Goal: Task Accomplishment & Management: Use online tool/utility

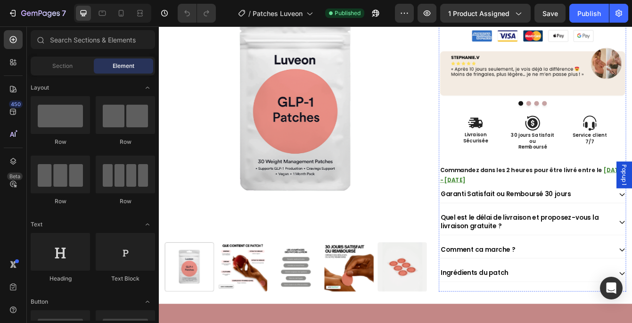
scroll to position [254, 0]
click at [632, 228] on div "Garanti Satisfait ou Remboursé 30 jours" at bounding box center [597, 226] width 206 height 13
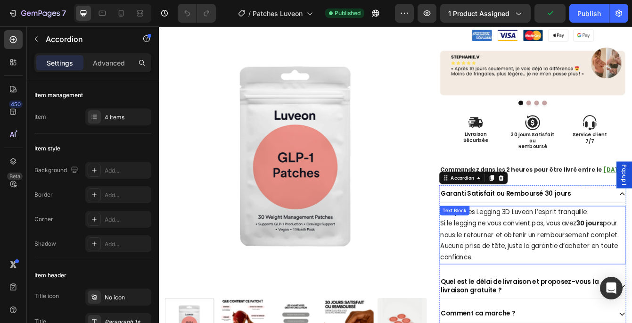
click at [562, 250] on div "Essayez les Legging 3D Luveon l’esprit tranquille. Si le legging ne vous convie…" at bounding box center [605, 276] width 222 height 70
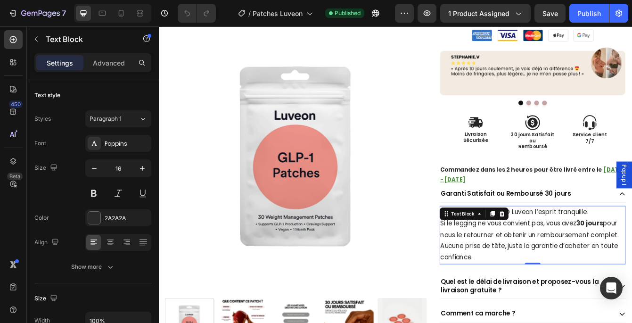
click at [590, 263] on p "Essayez les Legging 3D Luveon l’esprit tranquille. Si le legging ne vous convie…" at bounding box center [605, 276] width 221 height 68
click at [568, 248] on p "Essayez les Legging 3D Luveon l’esprit tranquille. Si le legging ne vous convie…" at bounding box center [605, 276] width 221 height 68
drag, startPoint x: 610, startPoint y: 250, endPoint x: 527, endPoint y: 251, distance: 83.4
click at [527, 251] on p "Essayez les Legging 3D Luveon l’esprit tranquille. Si le legging ne vous convie…" at bounding box center [605, 276] width 221 height 68
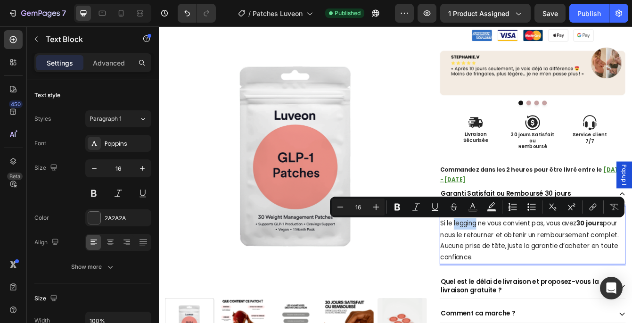
drag, startPoint x: 541, startPoint y: 263, endPoint x: 512, endPoint y: 264, distance: 28.8
click at [512, 264] on p "Essayez notre produit l’esprit tranquille. Si le legging ne vous convient pas, …" at bounding box center [605, 276] width 221 height 68
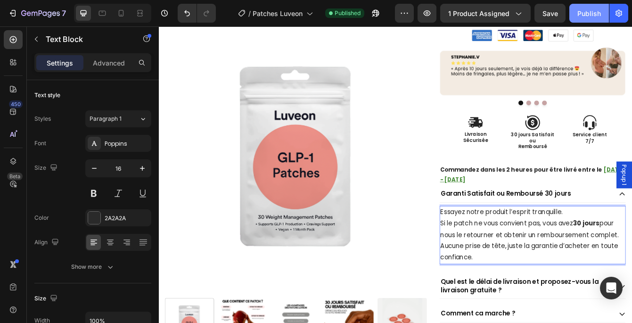
click at [584, 16] on div "Publish" at bounding box center [589, 13] width 24 height 10
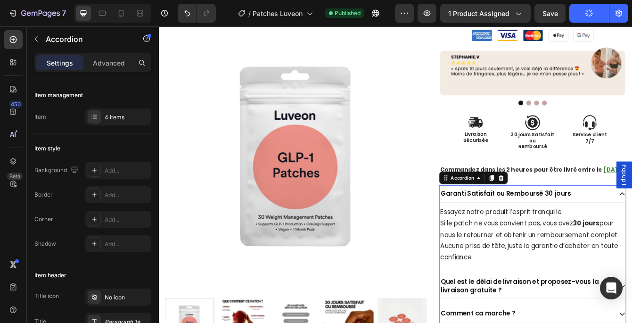
click at [632, 230] on div "Garanti Satisfait ou Remboursé 30 jours" at bounding box center [597, 226] width 206 height 13
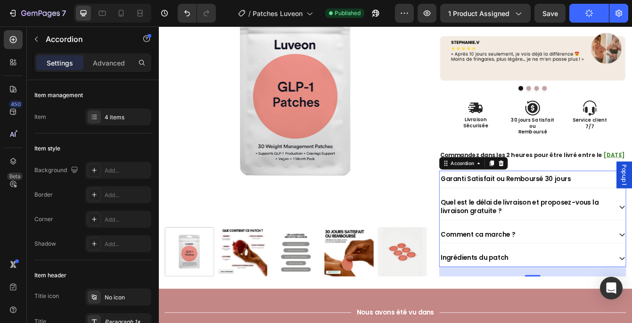
scroll to position [271, 0]
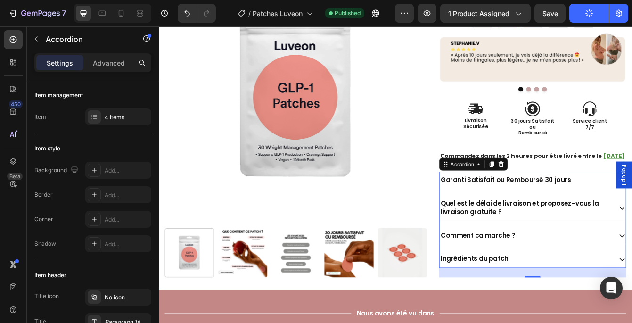
click at [632, 274] on div "Comment ca marche ?" at bounding box center [597, 276] width 206 height 13
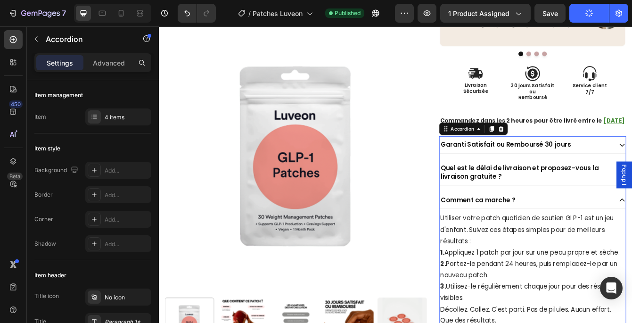
scroll to position [314, 0]
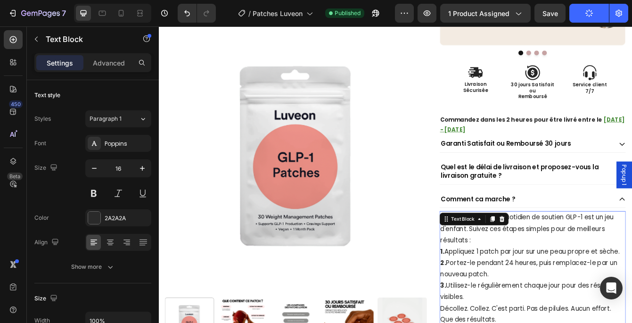
click at [632, 268] on p "Utiliser votre patch quotidien de soutien GLP-1 est un jeu d'enfant. Suivez ces…" at bounding box center [605, 275] width 221 height 54
click at [632, 265] on p "Utiliser votre patch quotidien de soutien GLP-1 est un jeu d'enfant. Suivez ces…" at bounding box center [605, 275] width 221 height 54
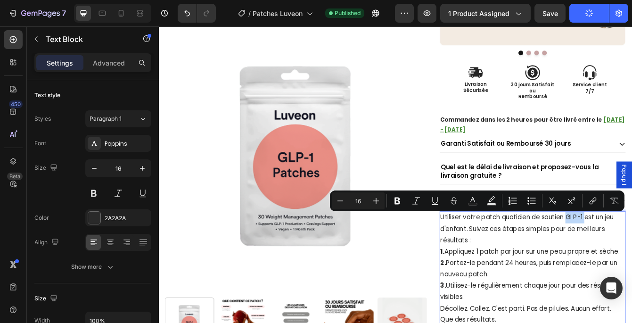
drag, startPoint x: 669, startPoint y: 255, endPoint x: 648, endPoint y: 255, distance: 21.2
click at [632, 255] on p "Utiliser votre patch quotidien de soutien GLP-1 est un jeu d'enfant. Suivez ces…" at bounding box center [605, 275] width 221 height 54
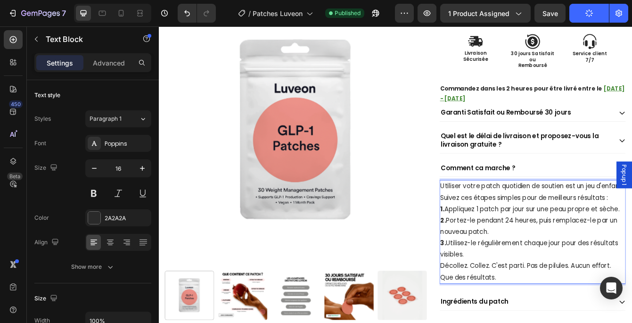
scroll to position [352, 0]
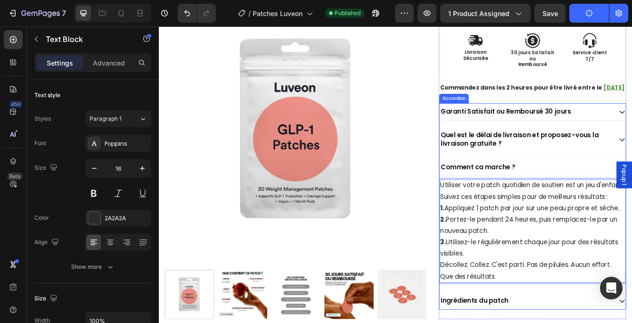
click at [632, 193] on div "Comment ca marche ?" at bounding box center [597, 195] width 206 height 13
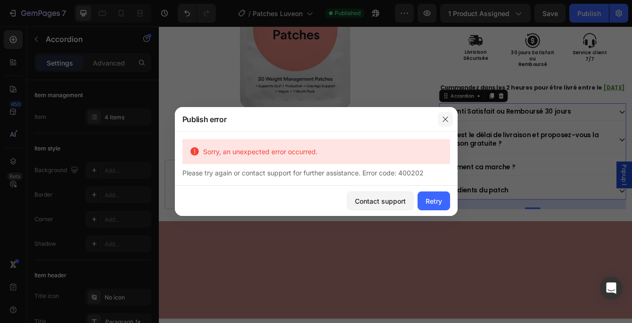
click at [448, 115] on icon "button" at bounding box center [446, 119] width 8 height 8
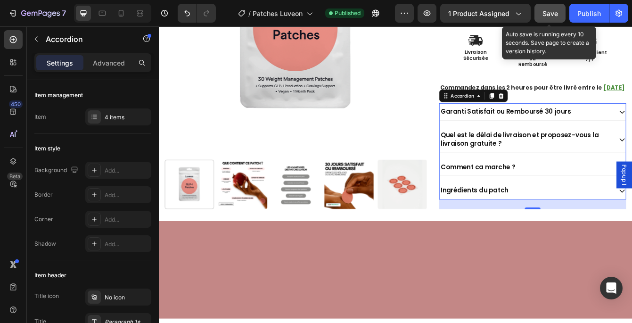
click at [550, 18] on div "Save" at bounding box center [551, 13] width 16 height 10
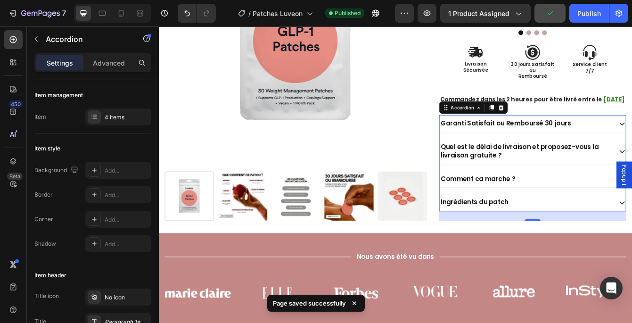
scroll to position [337, 0]
click at [632, 145] on div "Garanti Satisfait ou Remboursé 30 jours" at bounding box center [597, 143] width 206 height 13
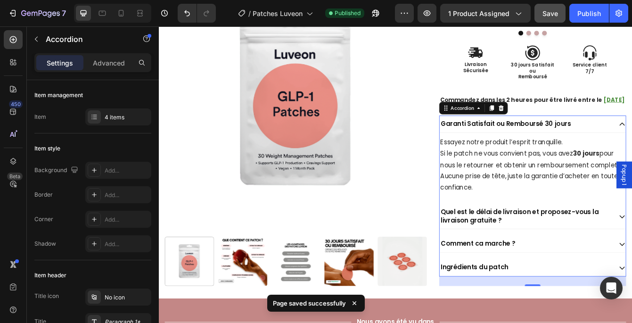
click at [632, 145] on div "Garanti Satisfait ou Remboursé 30 jours" at bounding box center [597, 143] width 206 height 13
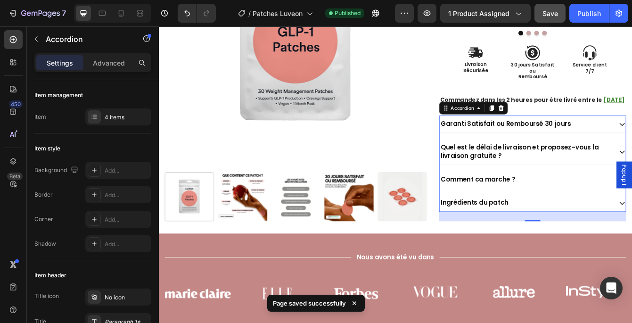
click at [632, 180] on p "Quel est le délai de livraison et proposez-vous la livraison gratuite ?" at bounding box center [598, 176] width 204 height 20
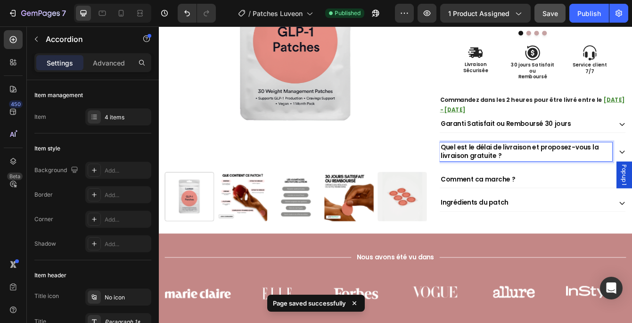
click at [632, 173] on div "Quel est le délai de livraison et proposez-vous la livraison gratuite ?" at bounding box center [605, 176] width 222 height 31
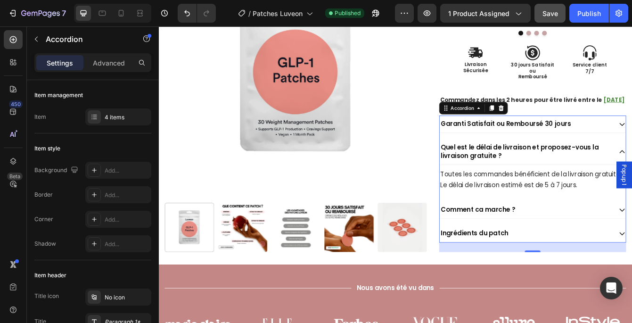
click at [632, 173] on div "Quel est le délai de livraison et proposez-vous la livraison gratuite ?" at bounding box center [605, 176] width 222 height 31
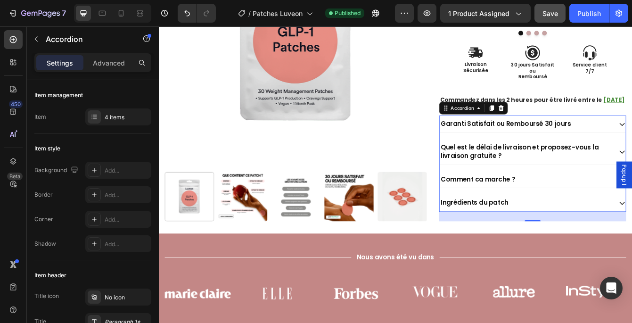
click at [627, 235] on div "Ingrédients du patch" at bounding box center [597, 237] width 206 height 13
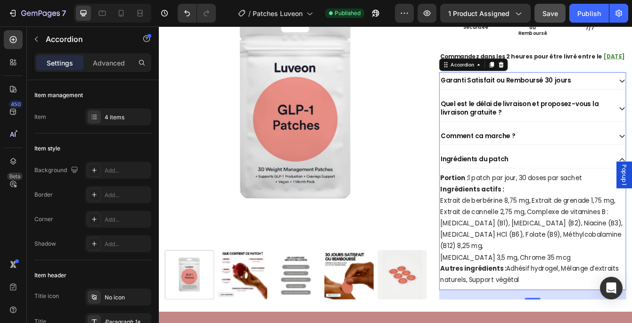
scroll to position [390, 0]
click at [632, 182] on div "Ingrédients du patch" at bounding box center [597, 185] width 206 height 13
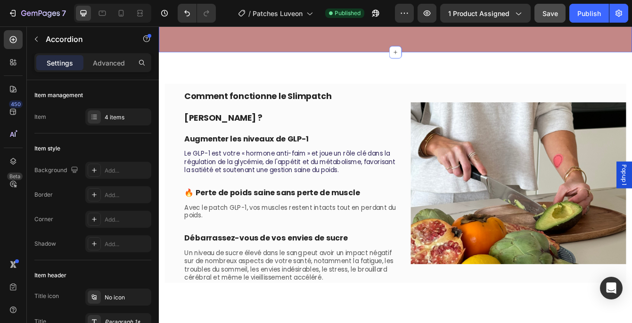
scroll to position [685, 0]
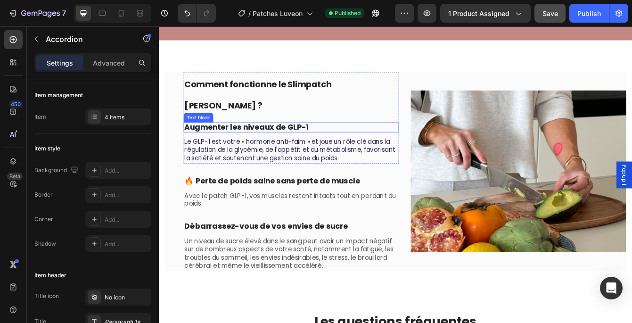
click at [345, 142] on p "Augmenter les niveaux de GLP-1" at bounding box center [316, 147] width 255 height 10
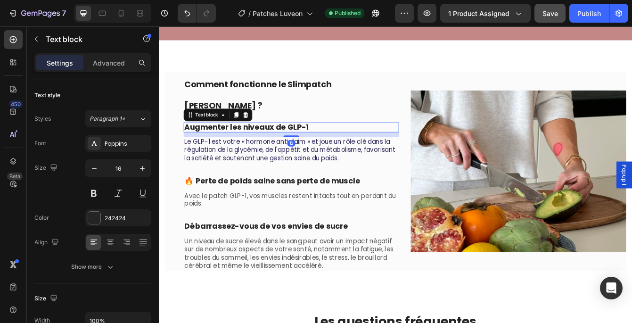
click at [344, 142] on p "Augmenter les niveaux de GLP-1" at bounding box center [316, 147] width 255 height 10
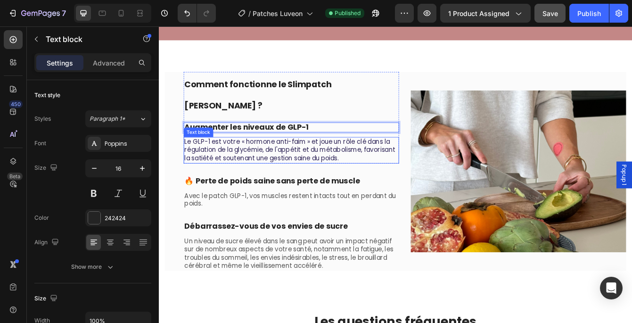
click at [343, 158] on span "Le GLP-1 est votre « hormone anti-faim » et joue un rôle clé dans la régulation…" at bounding box center [315, 173] width 252 height 31
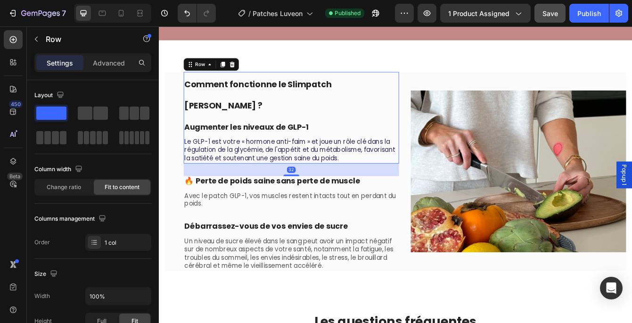
click at [350, 112] on div "Comment fonctionne le Slimpatch [PERSON_NAME] ? Heading Augmenter les niveaux d…" at bounding box center [317, 135] width 257 height 109
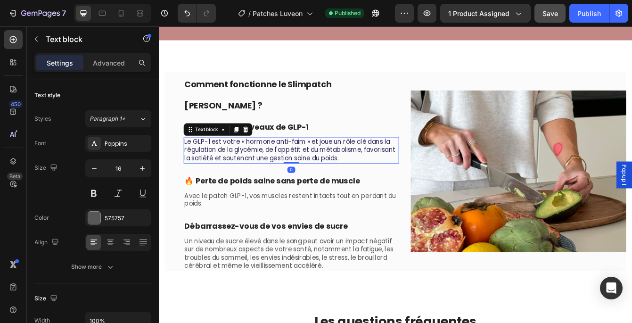
click at [238, 158] on span "Le GLP-1 est votre « hormone anti-faim » et joue un rôle clé dans la régulation…" at bounding box center [315, 173] width 252 height 31
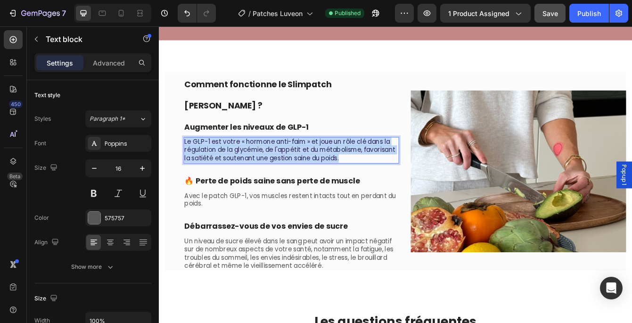
click at [238, 158] on span "Le GLP-1 est votre « hormone anti-faim » et joue un rôle clé dans la régulation…" at bounding box center [315, 173] width 252 height 31
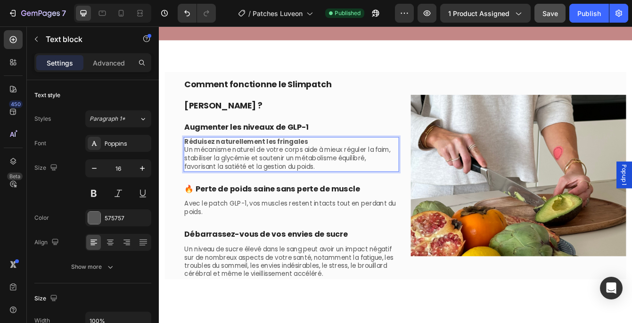
click at [263, 158] on strong "Réduisez naturellement les fringales" at bounding box center [263, 163] width 148 height 11
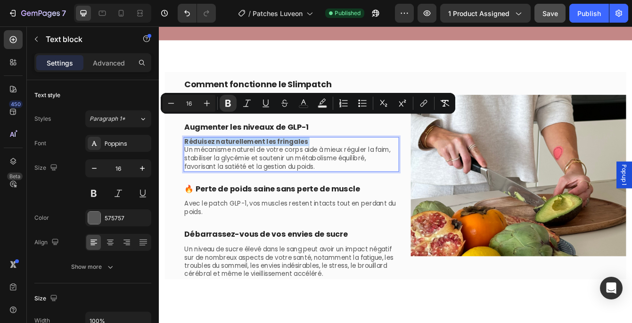
copy p "Réduisez naturellement les fringales"
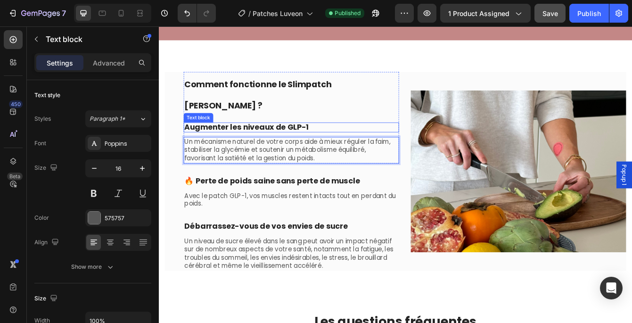
click at [256, 140] on strong "Augmenter les niveaux de GLP-1" at bounding box center [263, 146] width 149 height 13
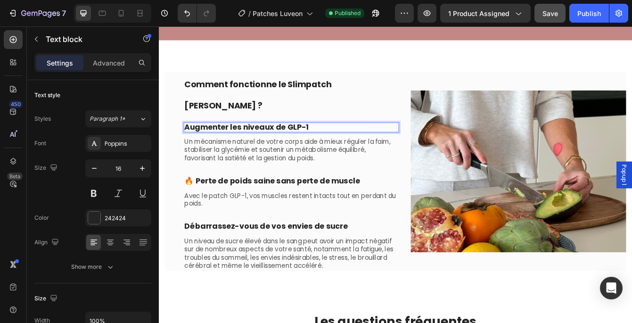
click at [256, 140] on strong "Augmenter les niveaux de GLP-1" at bounding box center [263, 146] width 149 height 13
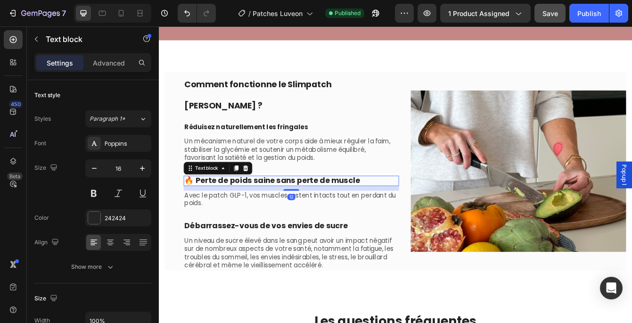
click at [237, 204] on span "🔥 Perte de poids saine sans perte de muscle" at bounding box center [294, 210] width 210 height 13
click at [217, 188] on div "Text block" at bounding box center [230, 195] width 82 height 15
click at [218, 191] on div "Text block" at bounding box center [216, 195] width 32 height 8
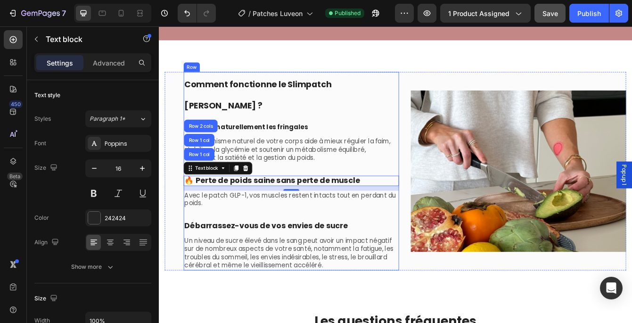
click at [300, 168] on div "Comment fonctionne le Slimpatch [PERSON_NAME] ? Heading Réduisez naturellement …" at bounding box center [317, 199] width 257 height 237
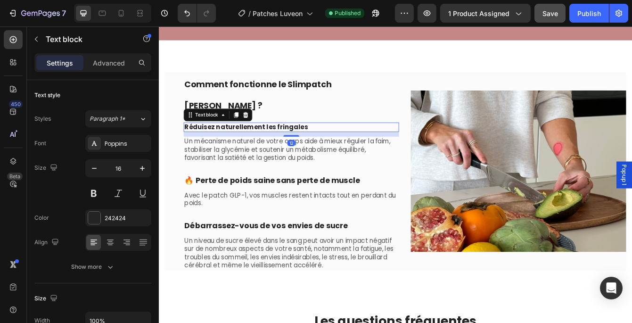
click at [280, 141] on strong "Réduisez naturellement les fringales" at bounding box center [263, 146] width 148 height 11
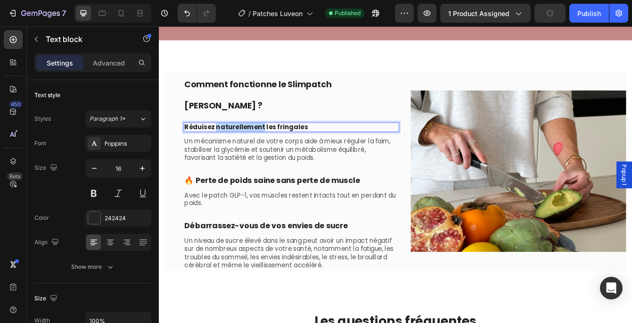
click at [280, 141] on strong "Réduisez naturellement les fringales" at bounding box center [263, 146] width 148 height 11
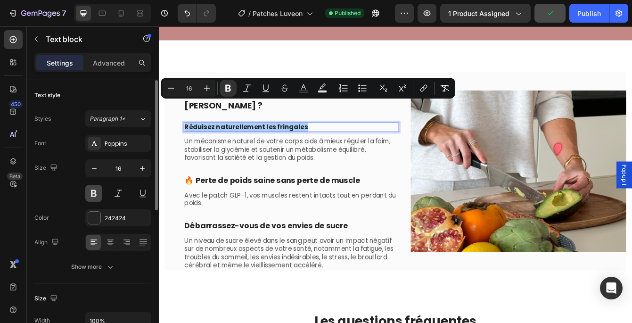
click at [97, 189] on button at bounding box center [93, 193] width 17 height 17
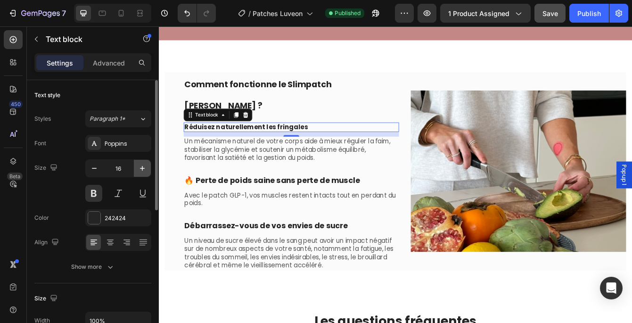
click at [145, 170] on icon "button" at bounding box center [142, 168] width 9 height 9
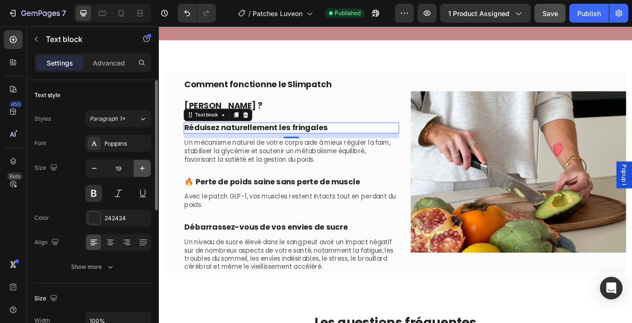
click at [145, 170] on icon "button" at bounding box center [142, 168] width 9 height 9
type input "20"
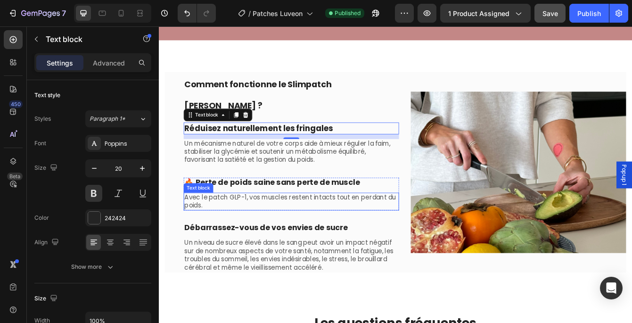
click at [249, 226] on p "Avec le patch GLP-1, vos muscles restent intacts tout en perdant du poids." at bounding box center [316, 236] width 255 height 20
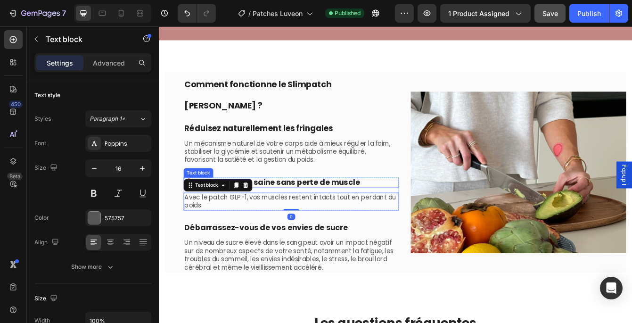
click at [319, 206] on span "🔥 Perte de poids saine sans perte de muscle" at bounding box center [294, 212] width 210 height 13
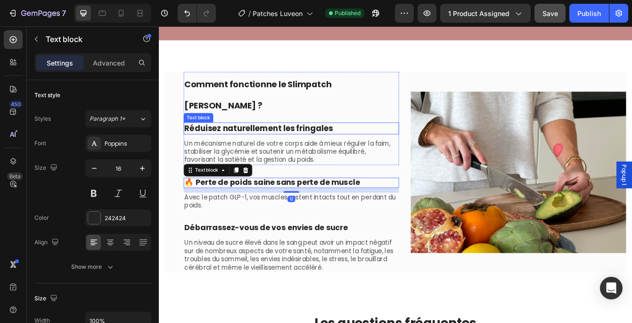
click at [283, 141] on strong "Réduisez naturellement les fringales" at bounding box center [277, 147] width 177 height 13
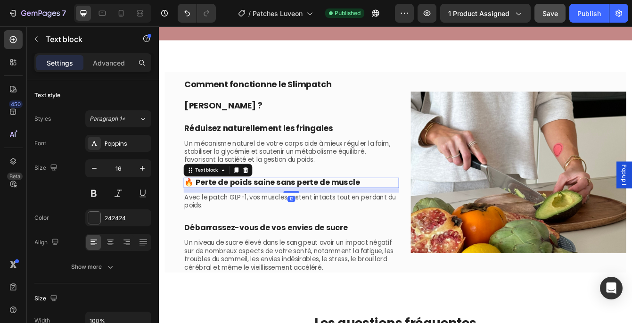
click at [263, 206] on span "🔥 Perte de poids saine sans perte de muscle" at bounding box center [294, 212] width 210 height 13
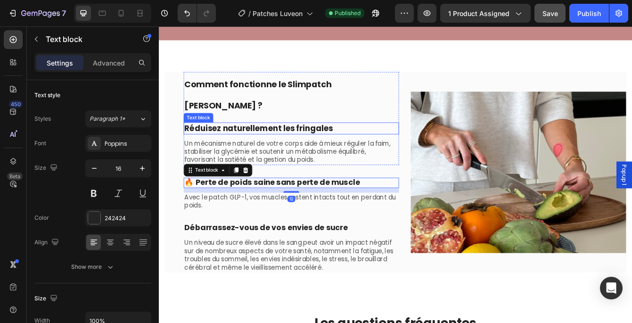
click at [266, 141] on strong "Réduisez naturellement les fringales" at bounding box center [277, 147] width 177 height 13
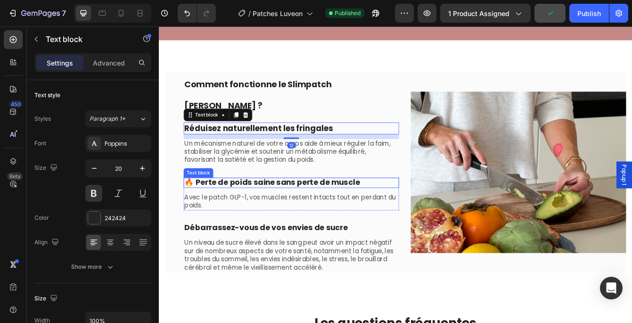
click at [252, 206] on span "🔥 Perte de poids saine sans perte de muscle" at bounding box center [294, 212] width 210 height 13
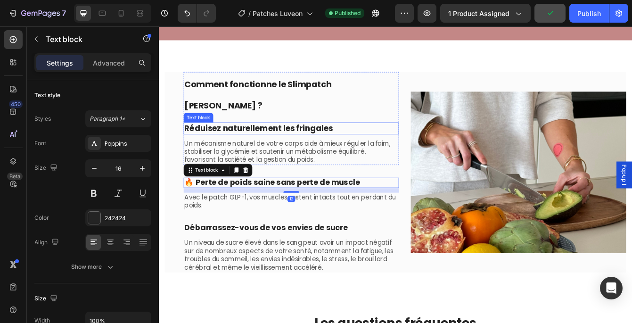
click at [261, 141] on strong "Réduisez naturellement les fringales" at bounding box center [277, 147] width 177 height 13
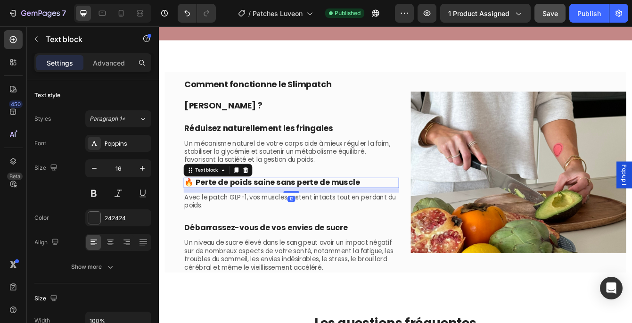
click at [249, 206] on span "🔥 Perte de poids saine sans perte de muscle" at bounding box center [294, 212] width 210 height 13
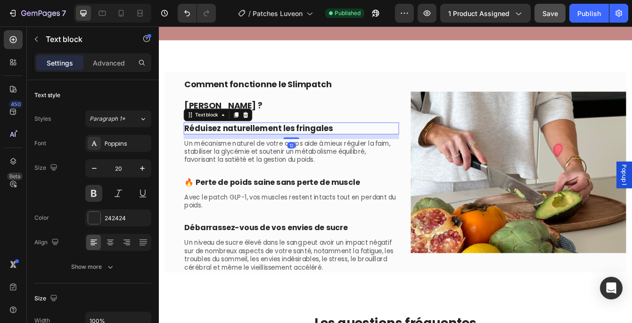
click at [255, 141] on strong "Réduisez naturellement les fringales" at bounding box center [277, 147] width 177 height 13
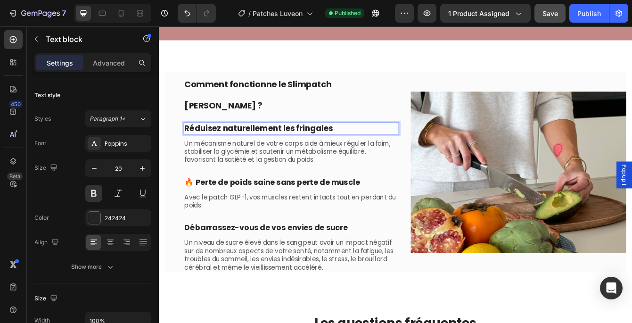
click at [239, 141] on strong "Réduisez naturellement les fringales" at bounding box center [277, 147] width 177 height 13
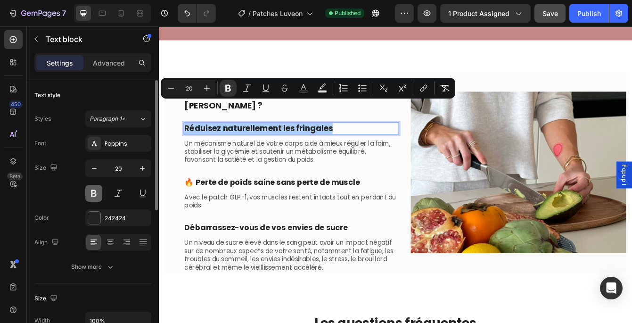
click at [97, 191] on button at bounding box center [93, 193] width 17 height 17
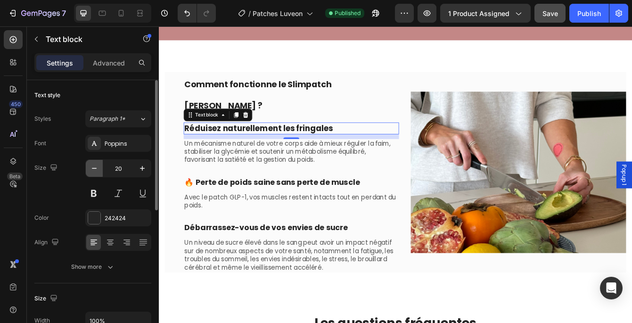
click at [96, 166] on icon "button" at bounding box center [94, 168] width 9 height 9
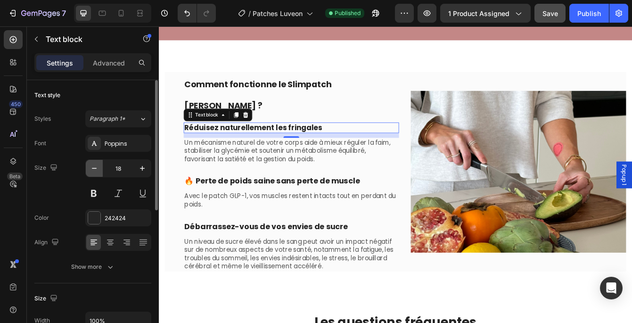
click at [96, 166] on icon "button" at bounding box center [94, 168] width 9 height 9
type input "16"
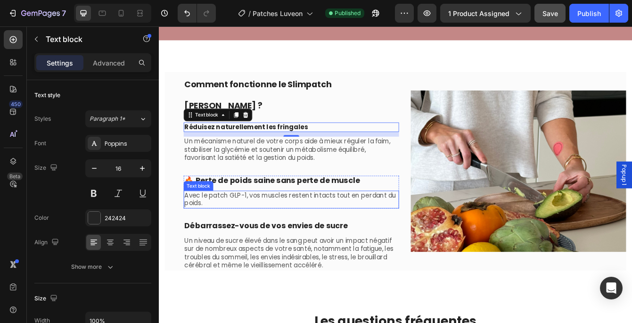
click at [212, 223] on p "Avec le patch GLP-1, vos muscles restent intacts tout en perdant du poids." at bounding box center [316, 233] width 255 height 20
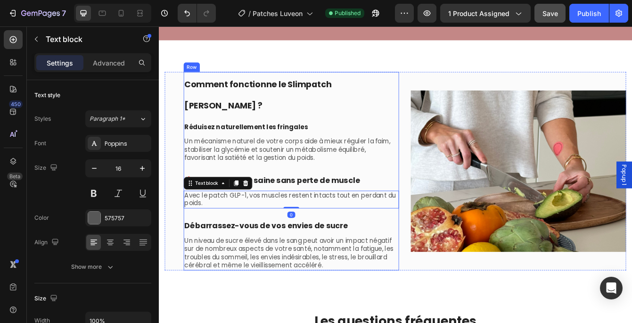
click at [234, 283] on p "Un niveau de sucre élevé dans le sang peut avoir un impact négatif sur de nombr…" at bounding box center [316, 297] width 255 height 39
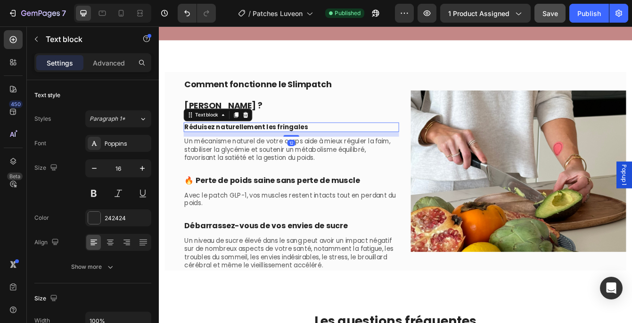
click at [238, 141] on strong "Réduisez naturellement les fringales" at bounding box center [263, 146] width 148 height 11
click at [142, 164] on icon "button" at bounding box center [142, 168] width 9 height 9
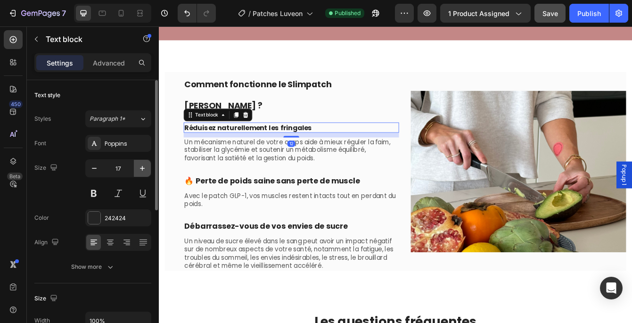
click at [142, 164] on icon "button" at bounding box center [142, 168] width 9 height 9
type input "18"
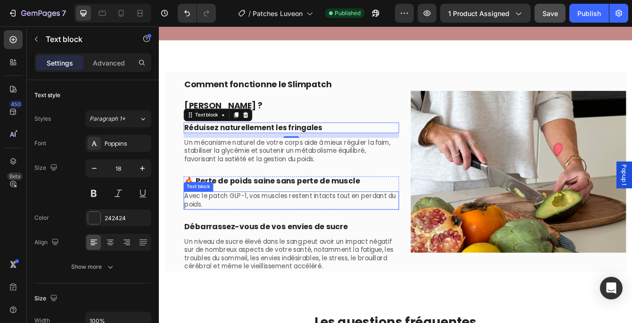
click at [255, 227] on div "Comment fonctionne le Slimpatch [PERSON_NAME] ? Heading Réduisez naturellement …" at bounding box center [317, 200] width 257 height 238
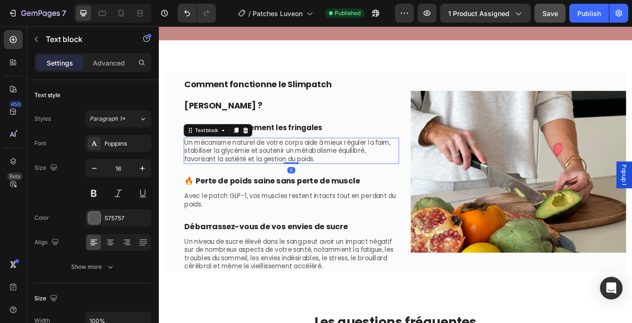
click at [242, 160] on p "Un mécanisme naturel de votre corps aide à mieux réguler la faim, stabiliser la…" at bounding box center [316, 174] width 255 height 29
click at [98, 218] on div at bounding box center [94, 218] width 12 height 12
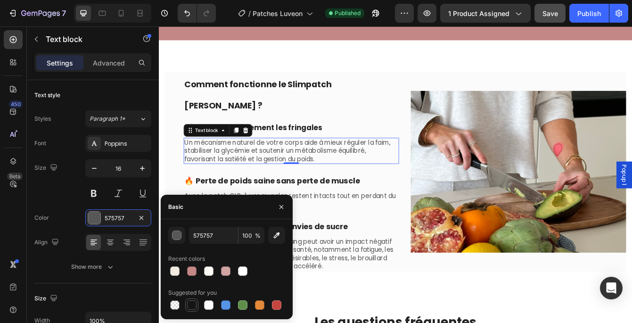
click at [189, 302] on div at bounding box center [191, 304] width 9 height 9
type input "151515"
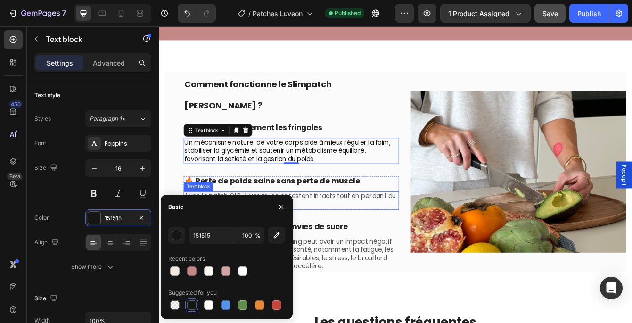
click at [288, 224] on p "Avec le patch GLP-1, vos muscles restent intacts tout en perdant du poids." at bounding box center [316, 234] width 255 height 20
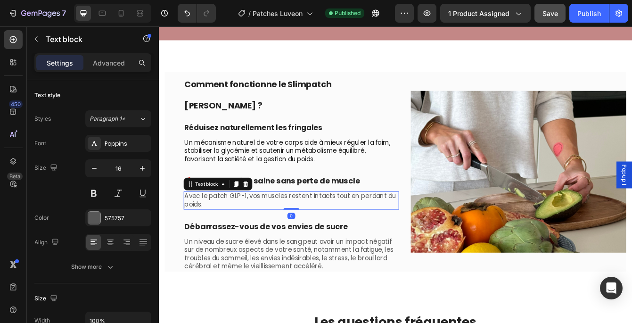
click at [264, 224] on p "Avec le patch GLP-1, vos muscles restent intacts tout en perdant du poids." at bounding box center [316, 234] width 255 height 20
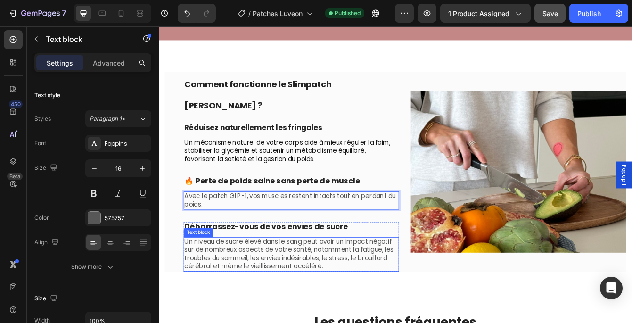
click at [212, 279] on p "Un niveau de sucre élevé dans le sang peut avoir un impact négatif sur de nombr…" at bounding box center [316, 298] width 255 height 39
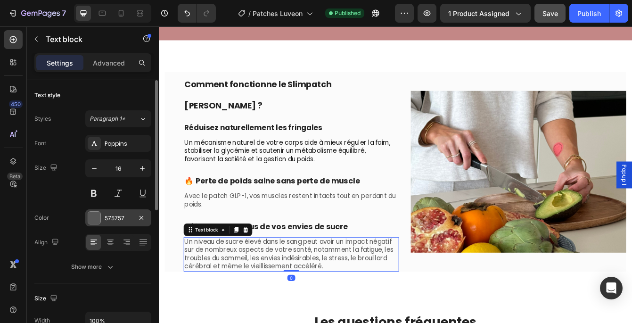
click at [112, 217] on div "575757" at bounding box center [118, 218] width 27 height 8
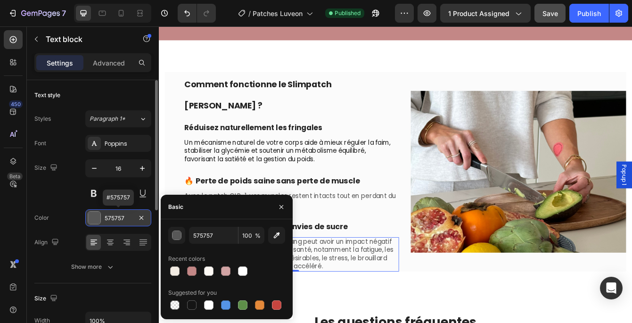
click at [112, 217] on div "575757" at bounding box center [118, 218] width 27 height 8
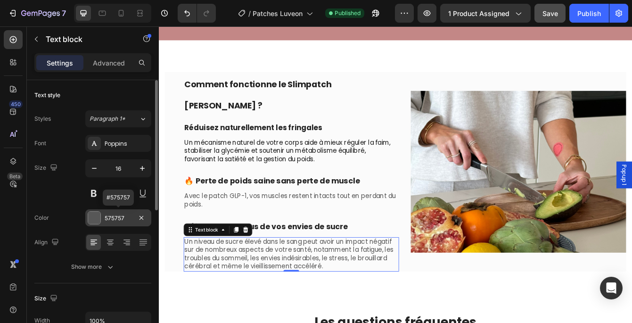
click at [112, 217] on div "575757" at bounding box center [118, 218] width 27 height 8
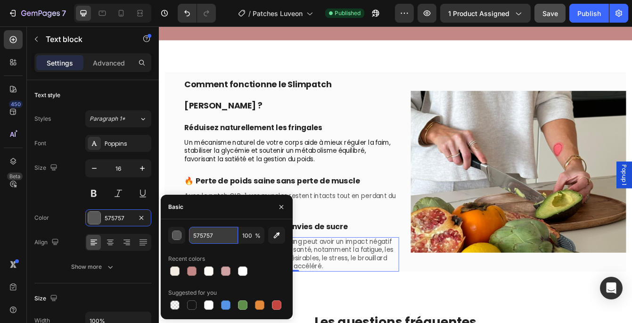
click at [213, 241] on input "575757" at bounding box center [213, 235] width 49 height 17
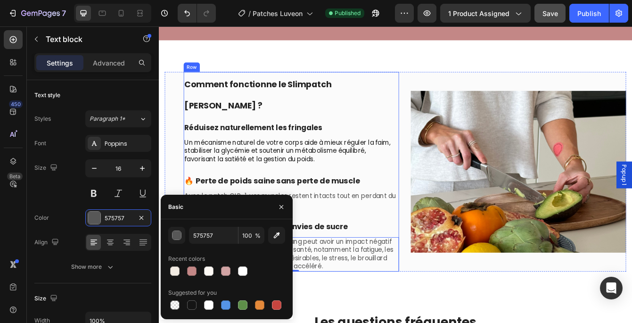
click at [251, 160] on p "Un mécanisme naturel de votre corps aide à mieux réguler la faim, stabiliser la…" at bounding box center [316, 174] width 255 height 29
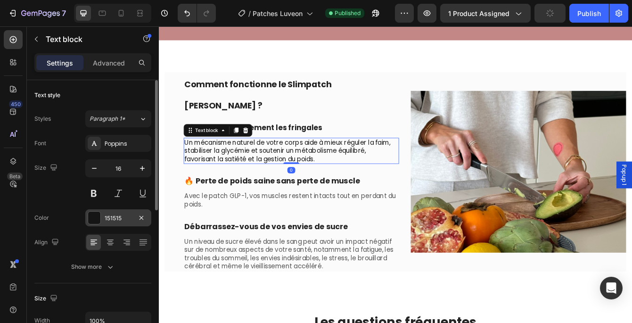
click at [124, 217] on div "151515" at bounding box center [118, 218] width 27 height 8
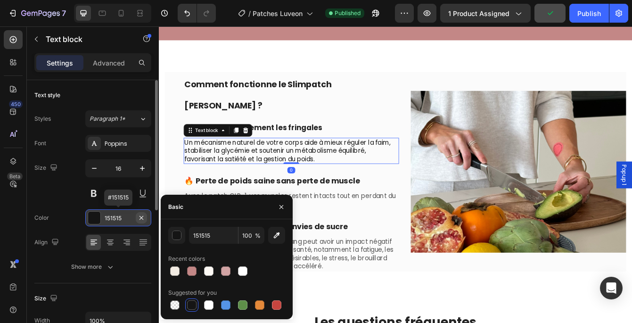
click at [138, 216] on icon "button" at bounding box center [142, 218] width 8 height 8
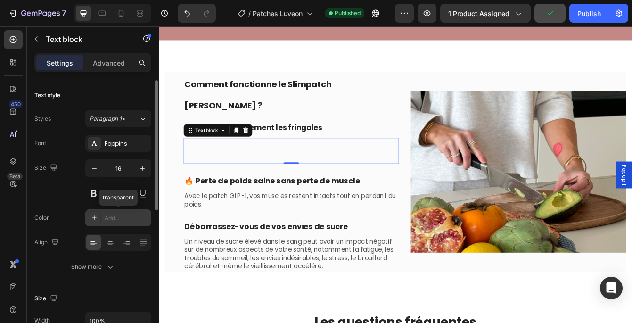
click at [119, 217] on div "Add..." at bounding box center [127, 218] width 44 height 8
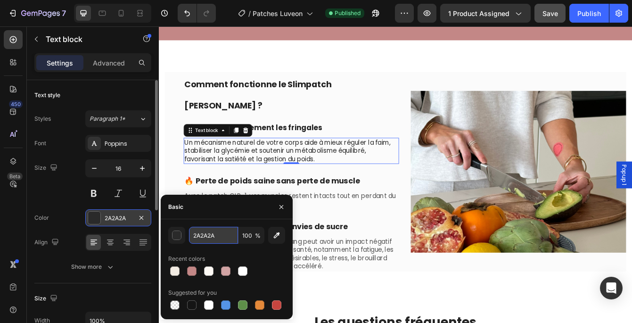
click at [213, 239] on input "2A2A2A" at bounding box center [213, 235] width 49 height 17
paste input "575757"
type input "575757"
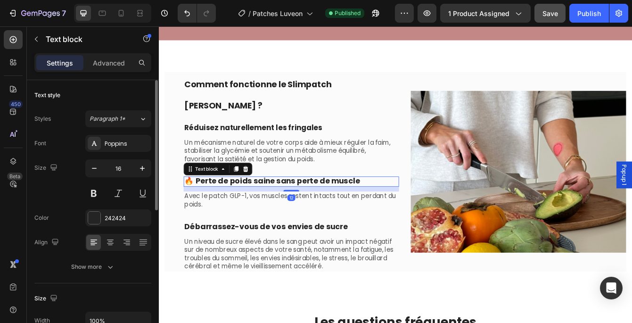
click at [283, 205] on span "🔥 Perte de poids saine sans perte de muscle" at bounding box center [294, 211] width 210 height 13
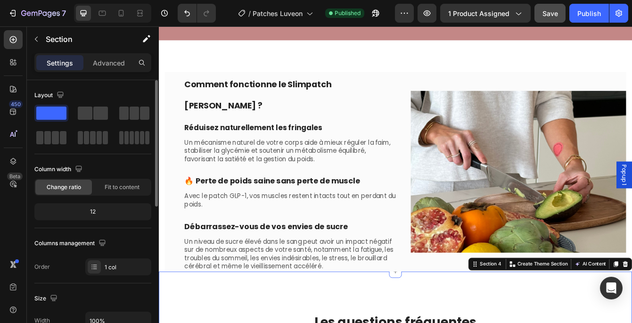
scroll to position [693, 0]
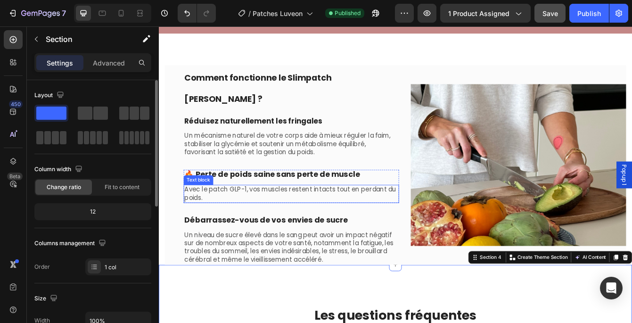
click at [265, 216] on p "Avec le patch GLP-1, vos muscles restent intacts tout en perdant du poids." at bounding box center [316, 226] width 255 height 20
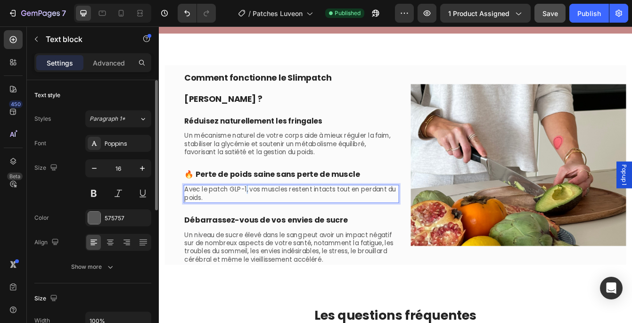
click at [263, 216] on p "Avec le patch GLP-1, vos muscles restent intacts tout en perdant du poids." at bounding box center [316, 226] width 255 height 20
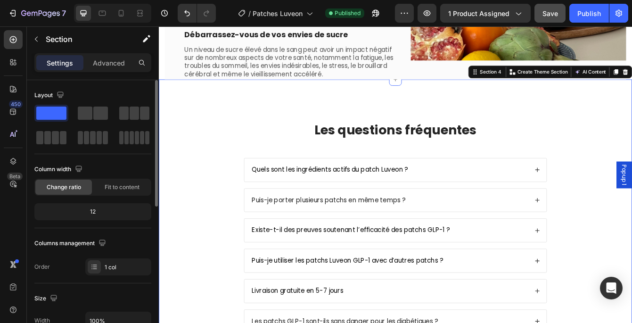
scroll to position [916, 0]
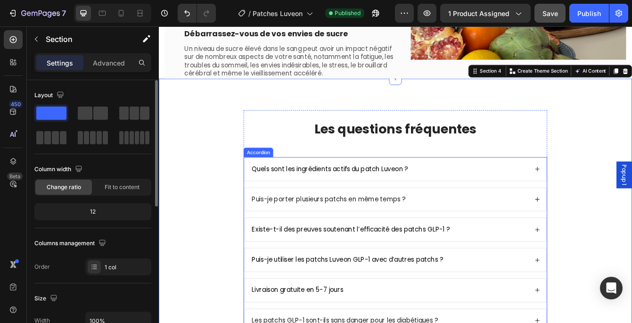
click at [511, 190] on div "Quels sont les ingrédients actifs du patch Luveon ?" at bounding box center [435, 196] width 332 height 13
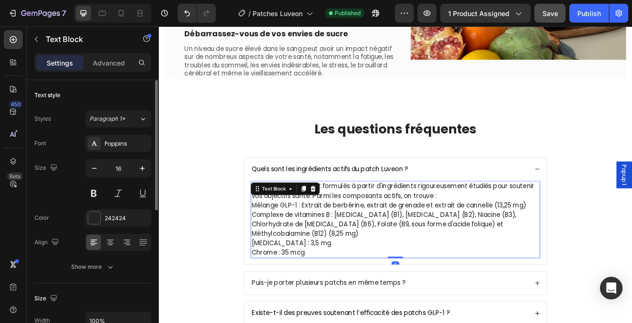
click at [338, 211] on div "Nos patchs GLP-1 sont formulés à partir d'ingrédients rigoureusement étudiés po…" at bounding box center [442, 257] width 346 height 92
click at [386, 234] on p "Mélange GLP-1 : Extrait de berbérine, extrait de grenade et extrait de cannelle…" at bounding box center [442, 268] width 344 height 68
click at [333, 212] on p "Nos patchs GLP-1 sont formulés à partir d'ingrédients rigoureusement étudiés po…" at bounding box center [442, 223] width 344 height 23
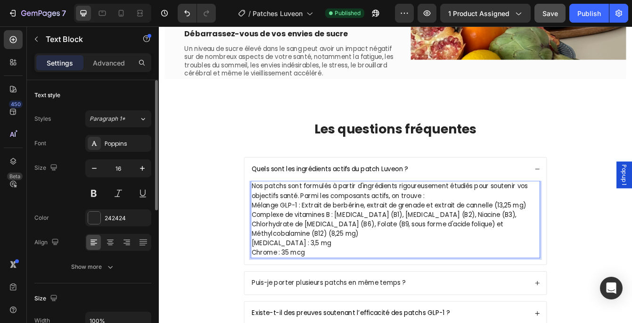
click at [324, 234] on p "Mélange GLP-1 : Extrait de berbérine, extrait de grenade et extrait de cannelle…" at bounding box center [442, 268] width 344 height 68
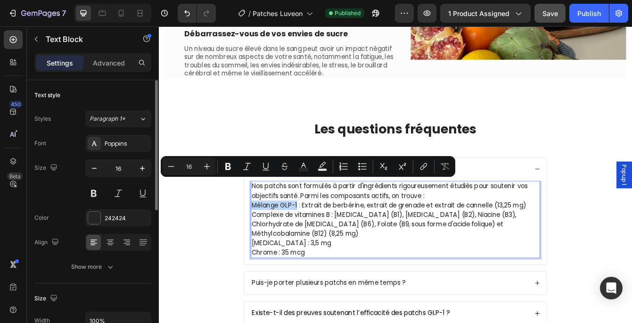
drag, startPoint x: 324, startPoint y: 215, endPoint x: 272, endPoint y: 215, distance: 52.3
click at [272, 234] on p "Mélange GLP-1 : Extrait de berbérine, extrait de grenade et extrait de cannelle…" at bounding box center [442, 268] width 344 height 68
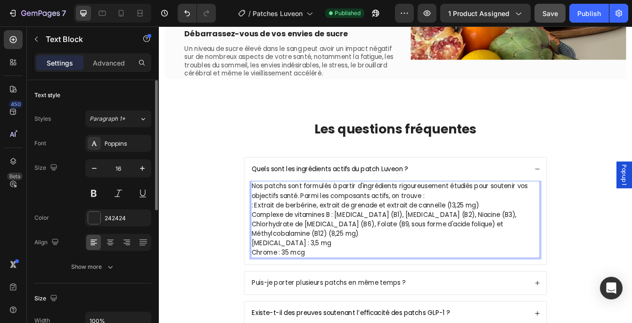
click at [276, 234] on p ": Extrait de berbérine, extrait de grenade et extrait de cannelle (13,25 mg) Co…" at bounding box center [442, 268] width 344 height 68
click at [491, 190] on div "Quels sont les ingrédients actifs du patch Luveon ?" at bounding box center [435, 196] width 332 height 13
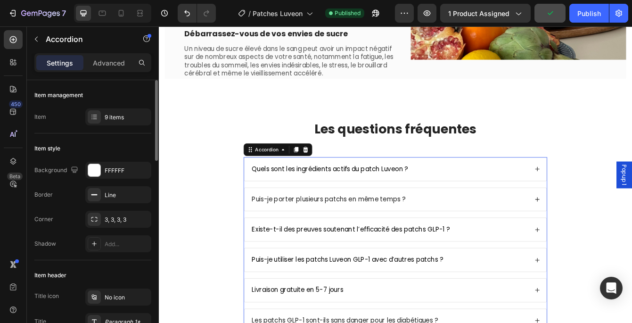
click at [478, 227] on div "Puis-je porter plusieurs patchs en même temps ?" at bounding box center [435, 233] width 332 height 13
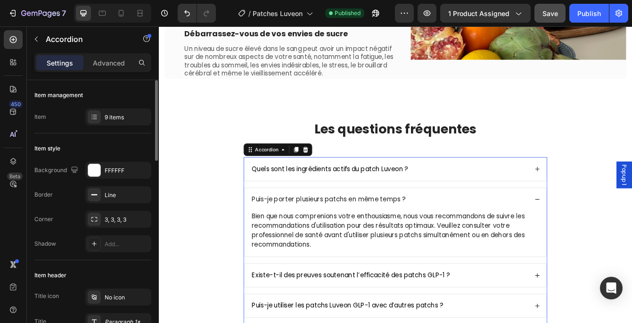
click at [478, 227] on div "Puis-je porter plusieurs patchs en même temps ?" at bounding box center [435, 233] width 332 height 13
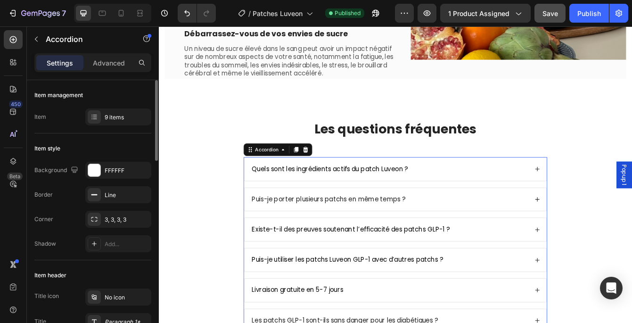
click at [545, 263] on div "Existe-t-il des preuves soutenant l’efficacité des patchs GLP-1 ?" at bounding box center [435, 269] width 332 height 13
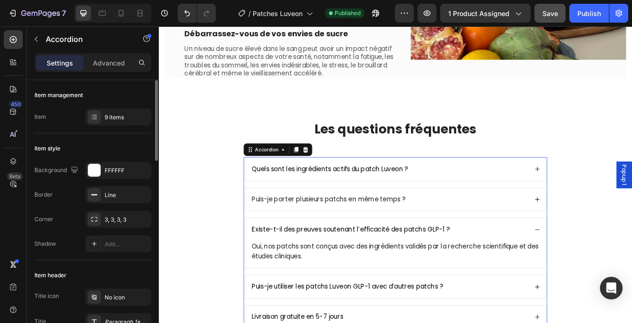
click at [490, 263] on span "Existe-t-il des preuves soutenant l’efficacité des patchs GLP-1 ?" at bounding box center [388, 268] width 237 height 11
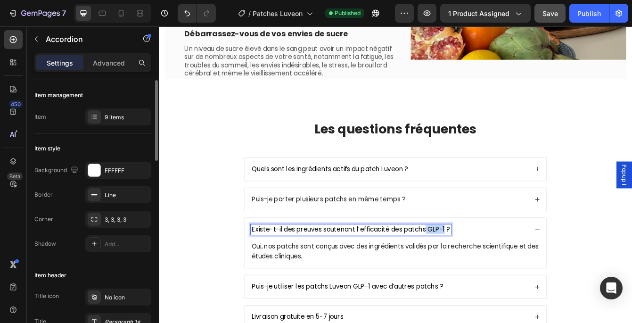
drag, startPoint x: 501, startPoint y: 244, endPoint x: 479, endPoint y: 245, distance: 21.2
click at [479, 263] on span "Existe-t-il des preuves soutenant l’efficacité des patchs GLP-1 ?" at bounding box center [388, 268] width 237 height 11
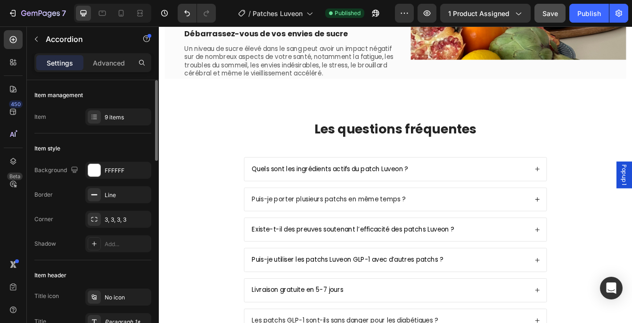
click at [534, 263] on div "Existe-t-il des preuves soutenant l’efficacité des patchs Luveon ?" at bounding box center [435, 269] width 332 height 13
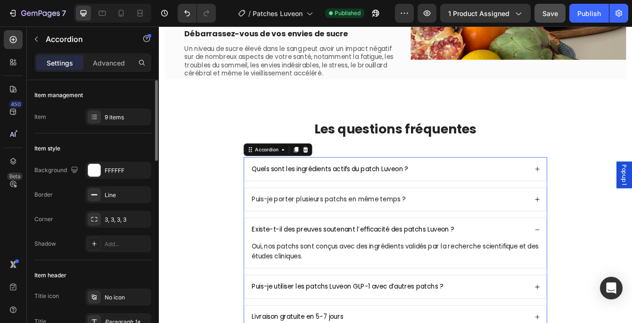
click at [534, 263] on div "Existe-t-il des preuves soutenant l’efficacité des patchs Luveon ?" at bounding box center [435, 269] width 332 height 13
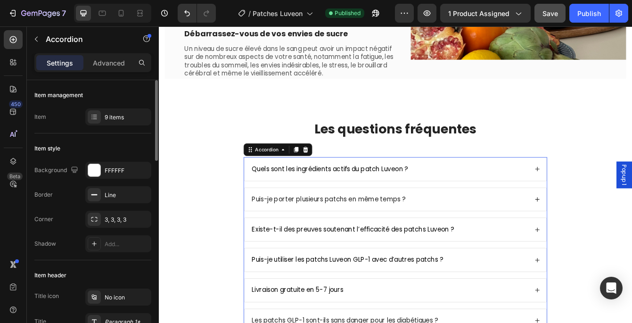
click at [517, 299] on div "Puis-je utiliser les patchs Luveon GLP-1 avec d’autres patchs ?" at bounding box center [435, 305] width 332 height 13
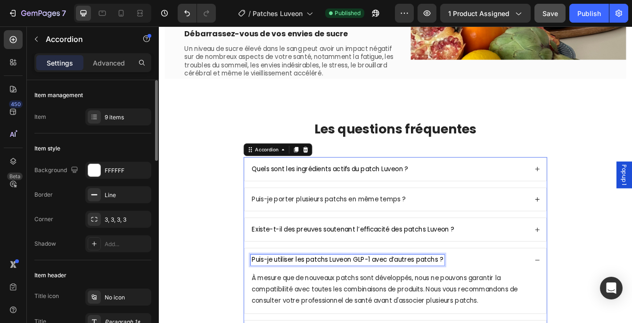
click at [407, 299] on span "Puis-je utiliser les patchs Luveon GLP-1 avec d’autres patchs ?" at bounding box center [384, 304] width 229 height 11
drag, startPoint x: 414, startPoint y: 281, endPoint x: 395, endPoint y: 281, distance: 19.3
click at [395, 299] on span "Puis-je utiliser les patchs Luveon GLP-1 avec d’autres patchs ?" at bounding box center [384, 304] width 229 height 11
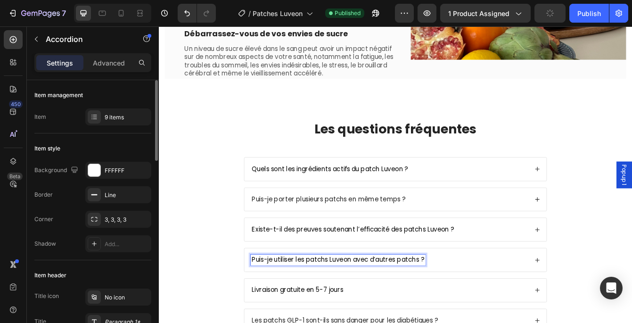
click at [514, 291] on div "Puis-je utiliser les patchs Luveon avec d’autres patchs ?" at bounding box center [441, 305] width 361 height 28
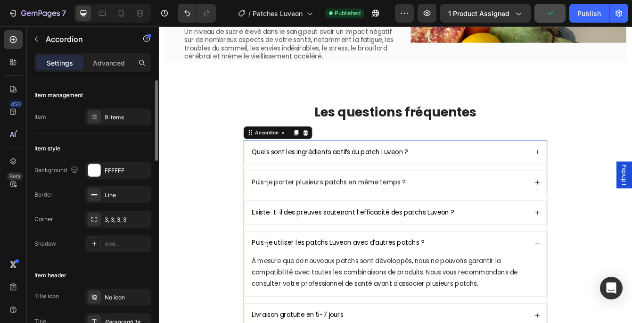
scroll to position [938, 0]
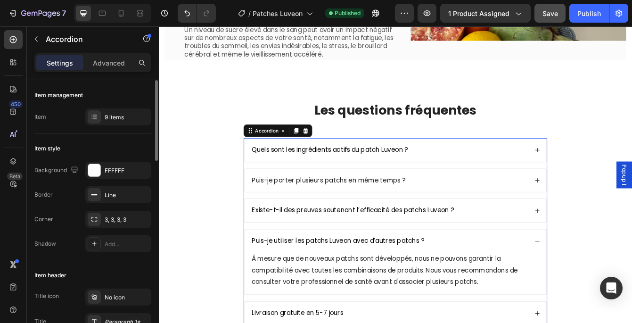
click at [511, 276] on div "Puis-je utiliser les patchs Luveon avec d’autres patchs ?" at bounding box center [435, 282] width 332 height 13
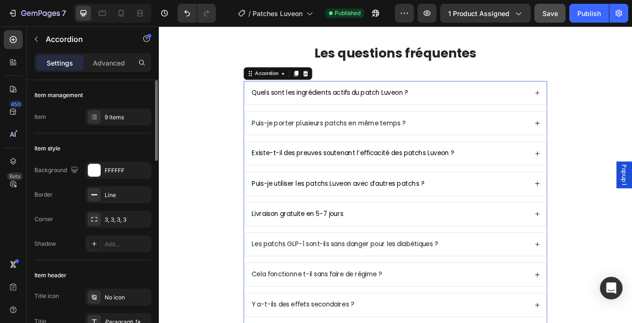
scroll to position [982, 0]
click at [476, 251] on div "Livraison gratuite en 5-7 jours" at bounding box center [435, 250] width 332 height 13
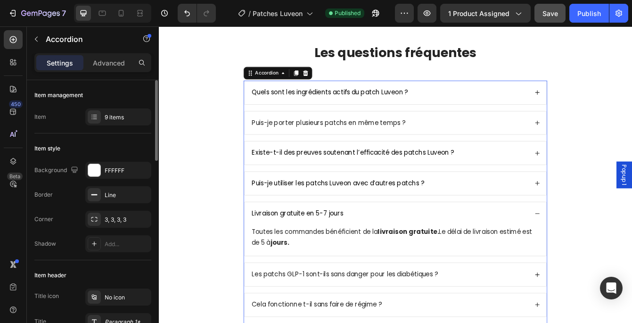
click at [476, 251] on div "Livraison gratuite en 5-7 jours" at bounding box center [435, 250] width 332 height 13
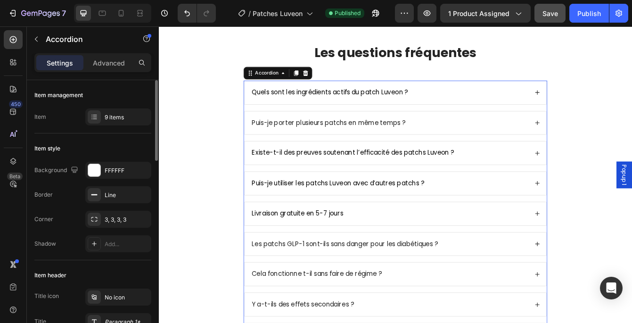
click at [513, 284] on div "Les patchs GLP-1 sont-ils sans danger pour les diabétiques ?" at bounding box center [435, 286] width 332 height 13
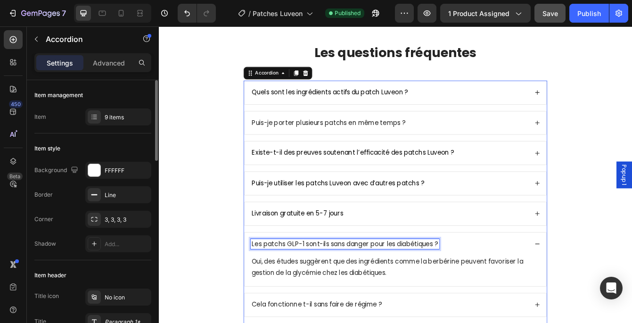
click at [332, 286] on p "Les patchs GLP-1 sont-ils sans danger pour les diabétiques ?" at bounding box center [381, 286] width 222 height 10
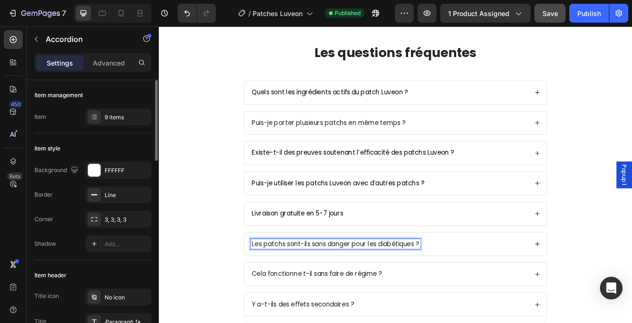
click at [514, 285] on div "Les patchs sont-ils sans danger pour les diabétiques ?" at bounding box center [435, 286] width 332 height 13
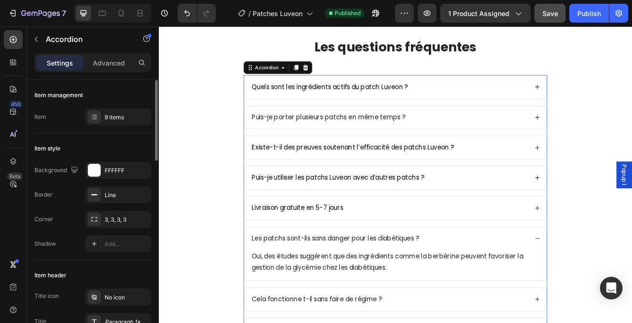
scroll to position [989, 0]
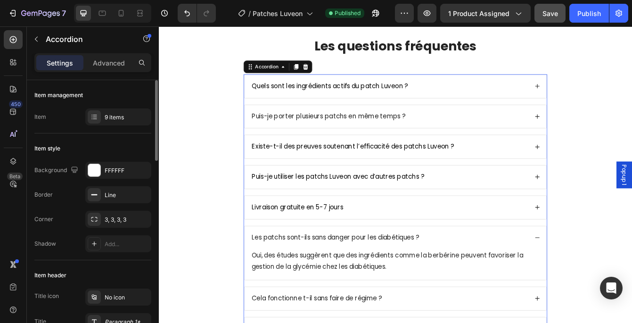
click at [514, 280] on div "Les patchs sont-ils sans danger pour les diabétiques ?" at bounding box center [435, 278] width 332 height 13
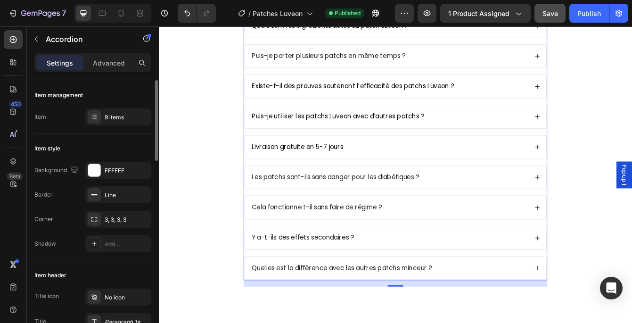
scroll to position [1064, 0]
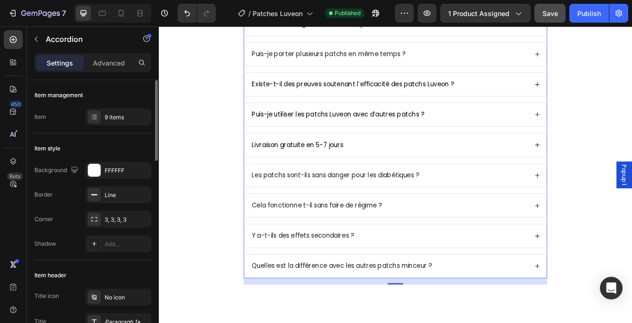
click at [467, 244] on div "Cela fonctionne t-il sans faire de régime ?" at bounding box center [435, 240] width 332 height 13
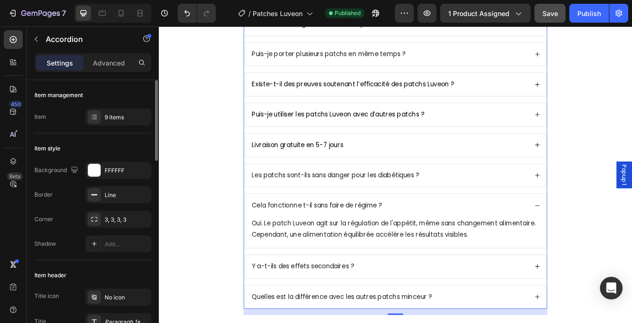
click at [467, 244] on div "Cela fonctionne t-il sans faire de régime ?" at bounding box center [435, 240] width 332 height 13
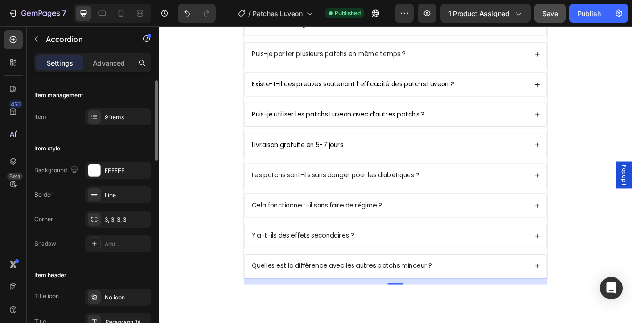
click at [440, 280] on div "Y a-t-ils des effets secondaires ?" at bounding box center [435, 276] width 332 height 13
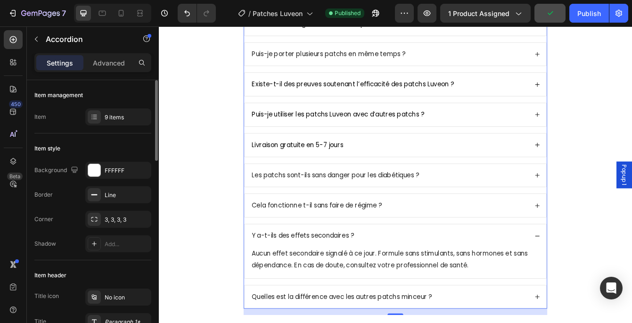
click at [475, 271] on div "Y a-t-ils des effets secondaires ?" at bounding box center [435, 276] width 332 height 13
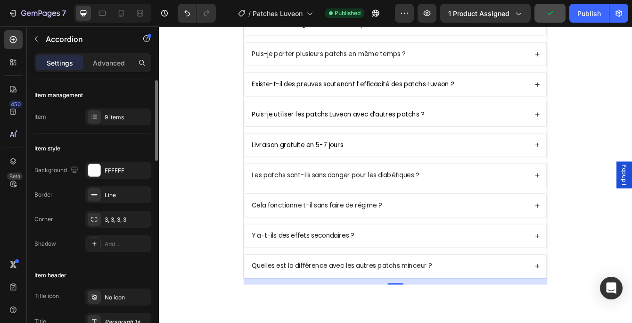
click at [520, 316] on div "Quelles est la différence avec les autres patchs minceur ?" at bounding box center [435, 312] width 332 height 13
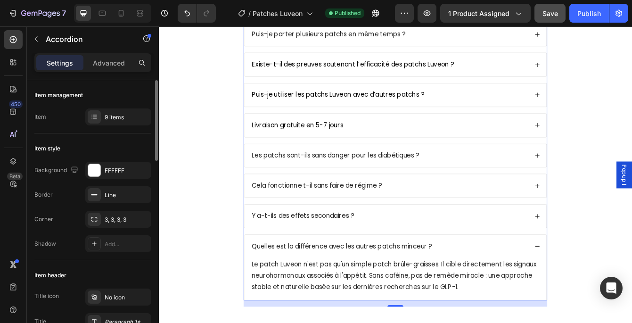
scroll to position [1090, 0]
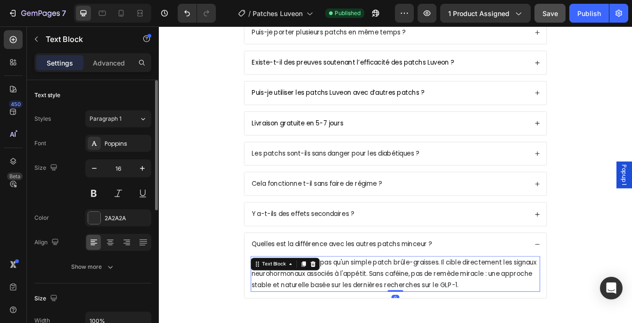
click at [555, 322] on p "Le patch Luveon n'est pas qu'un simple patch brûle-graisses. Il cible directeme…" at bounding box center [442, 322] width 344 height 41
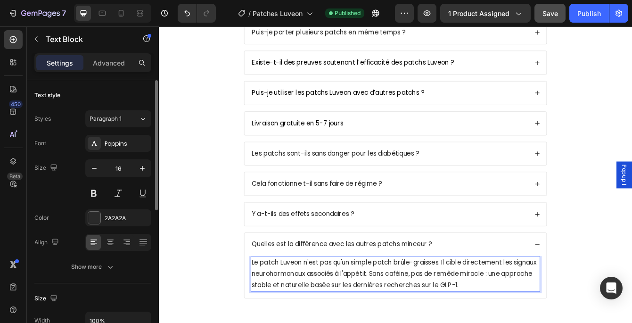
click at [520, 322] on p "Le patch Luveon n'est pas qu'un simple patch brûle-graisses. Il cible directeme…" at bounding box center [442, 322] width 344 height 41
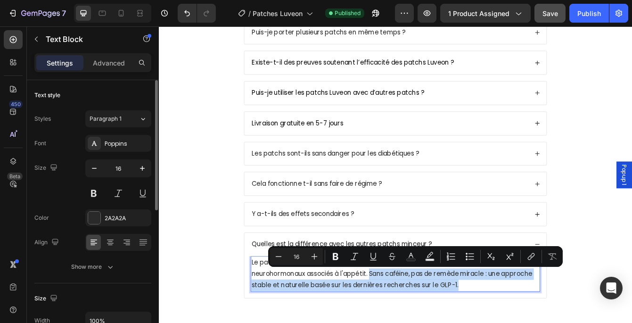
drag, startPoint x: 444, startPoint y: 321, endPoint x: 586, endPoint y: 336, distance: 142.7
click at [586, 322] on p "Le patch Luveon n'est pas qu'un simple patch brûle-graisses. Il cible directeme…" at bounding box center [442, 322] width 344 height 41
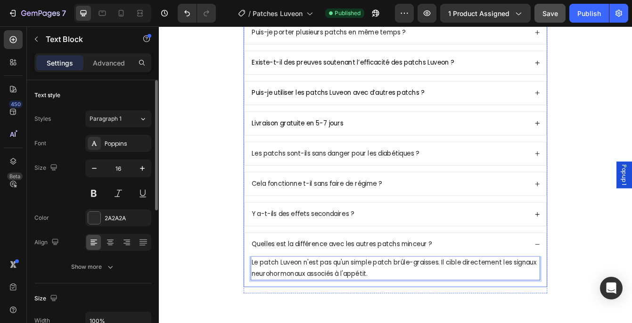
click at [521, 279] on div "Quelles est la différence avec les autres patchs minceur ?" at bounding box center [441, 287] width 361 height 28
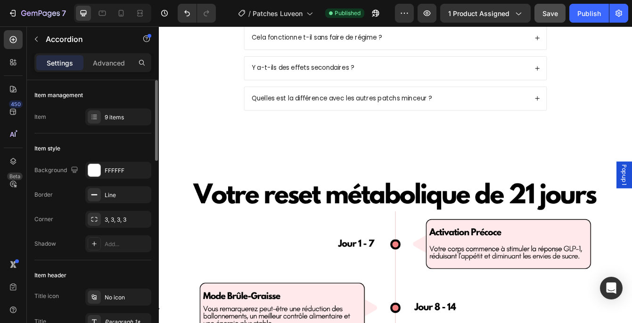
scroll to position [1283, 0]
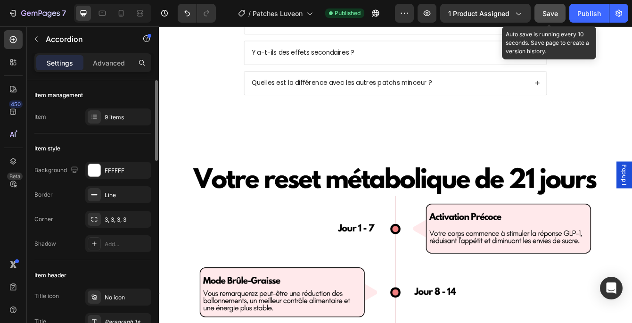
click at [550, 20] on button "Save" at bounding box center [550, 13] width 31 height 19
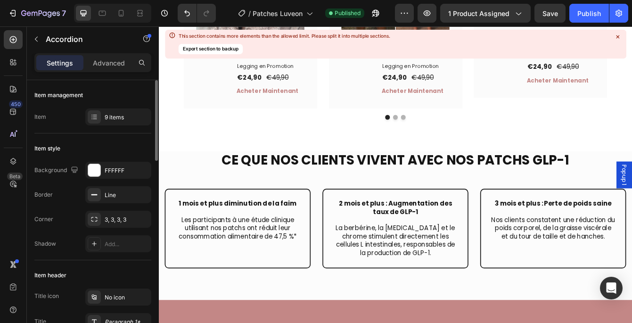
scroll to position [2131, 0]
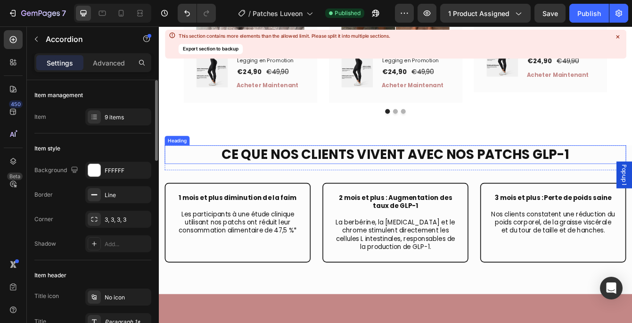
click at [632, 168] on h2 "Ce que nos clients vivent avec nos patchs GLP-1" at bounding box center [441, 179] width 551 height 22
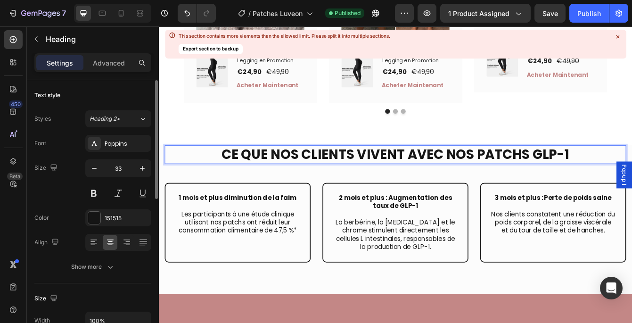
click at [632, 168] on h2 "Ce que nos clients vivent avec nos patchs GLP-1" at bounding box center [441, 179] width 551 height 22
click at [632, 169] on p "Ce que nos clients vivent avec nos patchs GLP-1" at bounding box center [442, 179] width 550 height 20
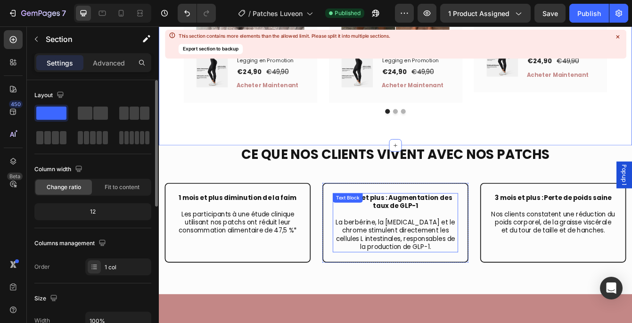
click at [459, 225] on strong "2 mois et plus : Augmentation des taux de GLP-1" at bounding box center [441, 235] width 135 height 21
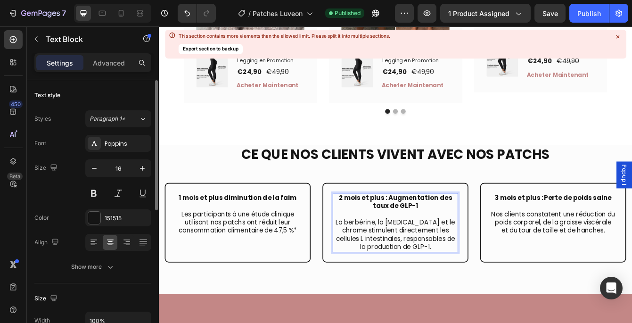
click at [477, 226] on p "2 mois et plus : Augmentation des taux de GLP-1" at bounding box center [442, 240] width 148 height 29
drag, startPoint x: 469, startPoint y: 219, endPoint x: 413, endPoint y: 219, distance: 56.6
click at [413, 226] on p "2 mois et plus : Augmentation des taux de GLP-1" at bounding box center [442, 240] width 148 height 29
click at [456, 266] on p "La berbérine, la [MEDICAL_DATA] et le chrome stimulent directement les cellules…" at bounding box center [442, 274] width 148 height 39
drag, startPoint x: 429, startPoint y: 256, endPoint x: 483, endPoint y: 267, distance: 54.9
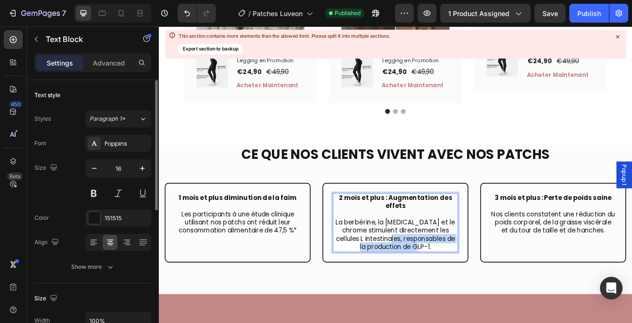
click at [483, 267] on p "La berbérine, la [MEDICAL_DATA] et le chrome stimulent directement les cellules…" at bounding box center [442, 274] width 148 height 39
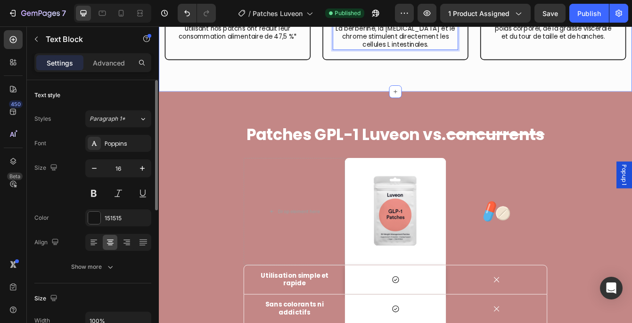
scroll to position [2339, 0]
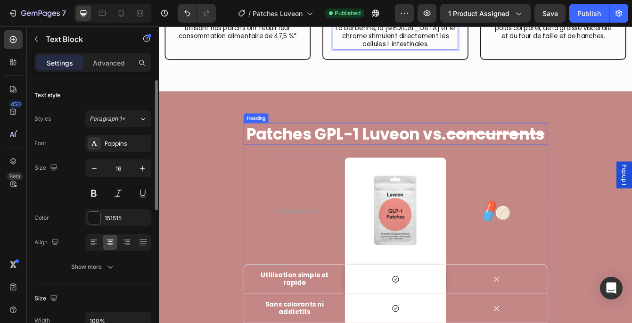
click at [458, 155] on strong "Patches GPL-1 Luveon vs." at bounding box center [382, 154] width 239 height 26
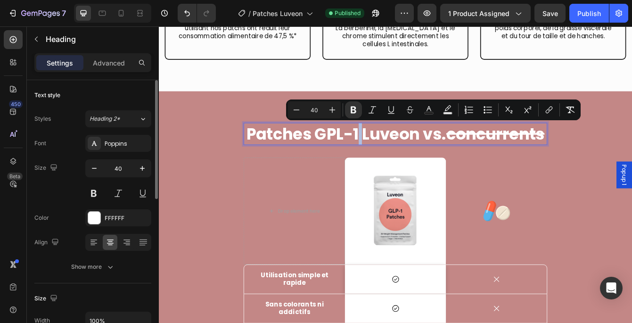
click at [458, 155] on strong "Patches GPL-1 Luveon vs." at bounding box center [382, 154] width 239 height 26
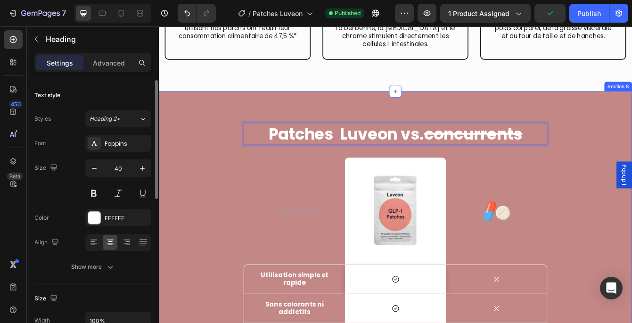
click at [411, 107] on div "Patches Luveon vs. concurrents Heading 32 Drop element here Image Row Image Row…" at bounding box center [442, 306] width 566 height 404
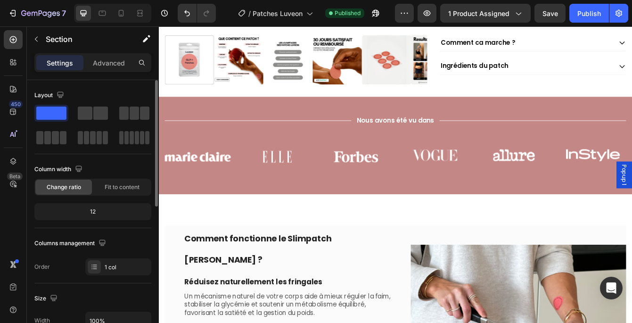
scroll to position [0, 0]
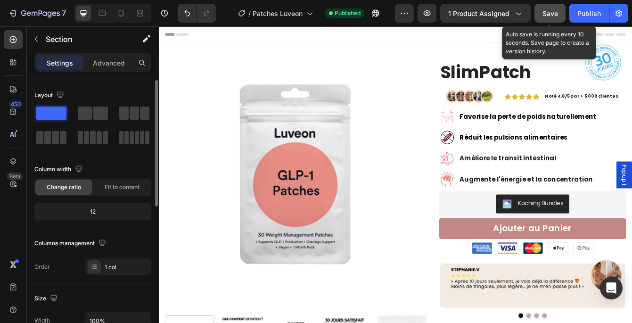
click at [559, 9] on button "Save" at bounding box center [550, 13] width 31 height 19
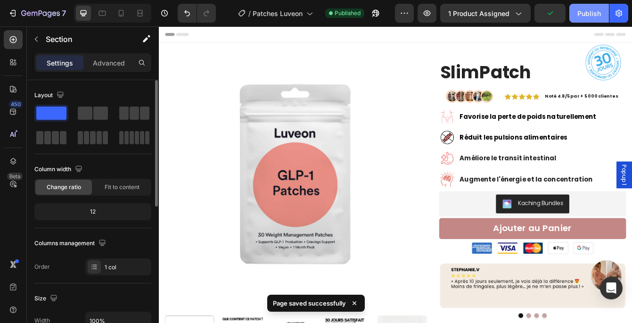
click at [588, 12] on div "Publish" at bounding box center [589, 13] width 24 height 10
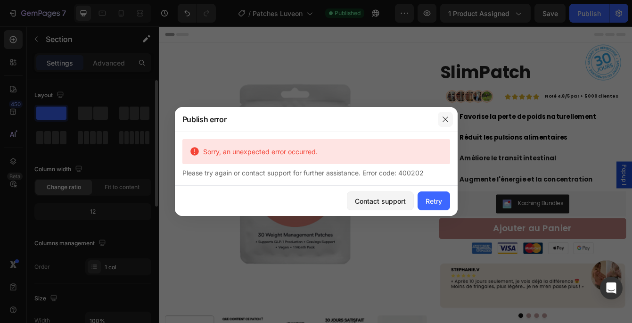
click at [444, 121] on icon "button" at bounding box center [446, 119] width 8 height 8
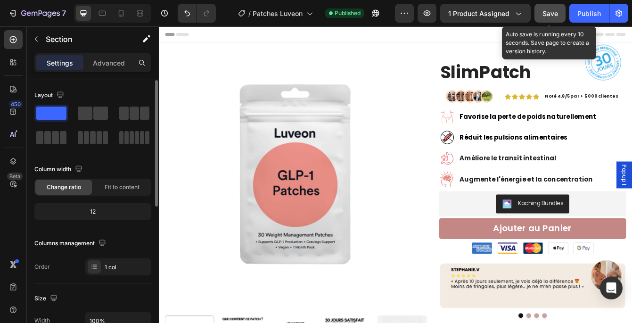
click at [551, 22] on button "Save" at bounding box center [550, 13] width 31 height 19
click at [541, 9] on button "Save" at bounding box center [550, 13] width 31 height 19
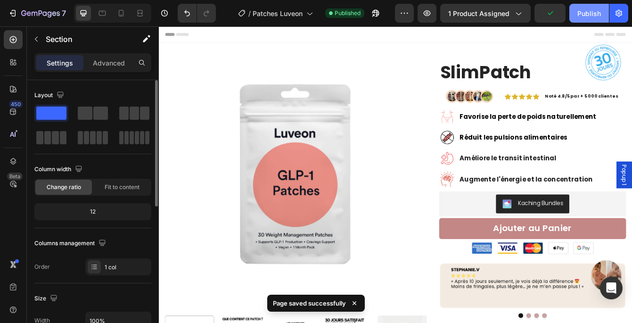
click at [595, 15] on div "Publish" at bounding box center [589, 13] width 24 height 10
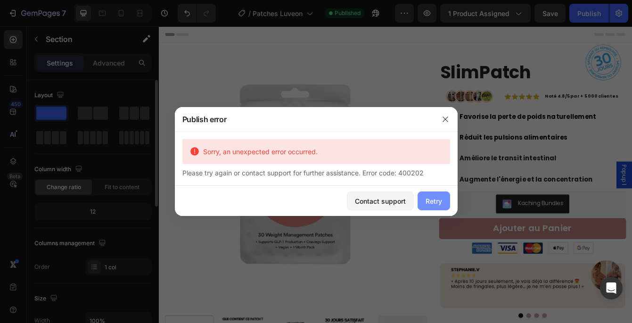
click at [433, 202] on div "Retry" at bounding box center [434, 201] width 16 height 10
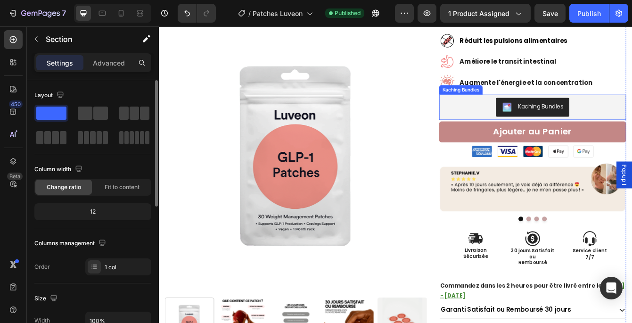
scroll to position [308, 0]
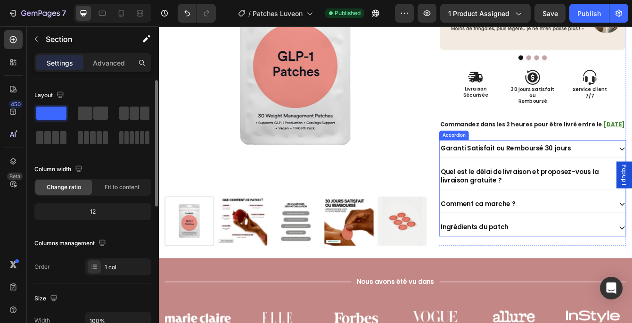
click at [613, 210] on p "Quel est le délai de livraison et proposez-vous la livraison gratuite ?" at bounding box center [598, 206] width 204 height 20
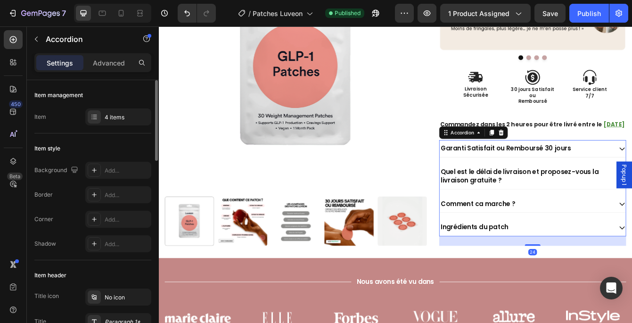
click at [632, 211] on div "Quel est le délai de livraison et proposez-vous la livraison gratuite ?" at bounding box center [605, 205] width 222 height 31
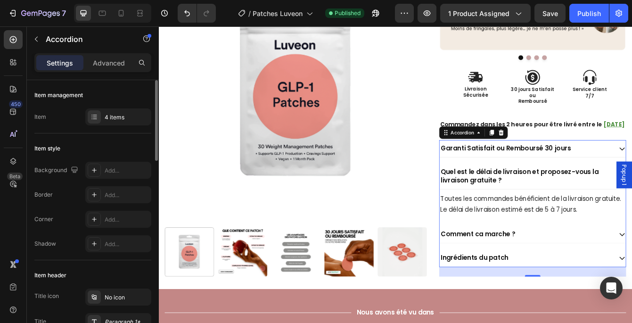
click at [632, 183] on div "Garanti Satisfait ou Remboursé 30 jours Quel est le délai de livraison et propo…" at bounding box center [605, 238] width 223 height 152
click at [632, 180] on div "Garanti Satisfait ou Remboursé 30 jours" at bounding box center [605, 172] width 222 height 21
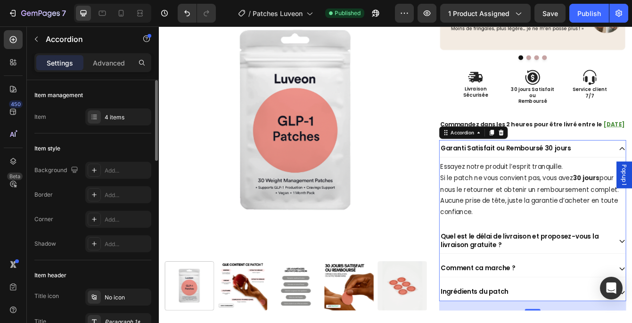
click at [632, 180] on div "Garanti Satisfait ou Remboursé 30 jours" at bounding box center [605, 172] width 222 height 21
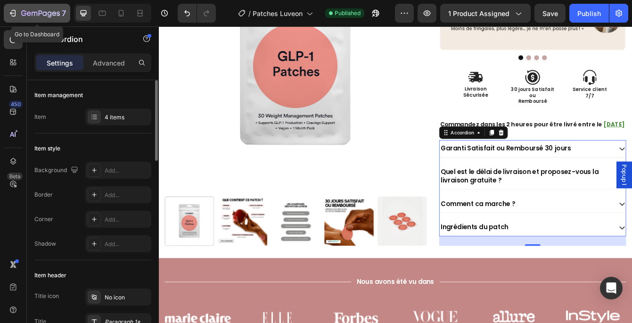
click at [30, 13] on icon "button" at bounding box center [29, 13] width 4 height 4
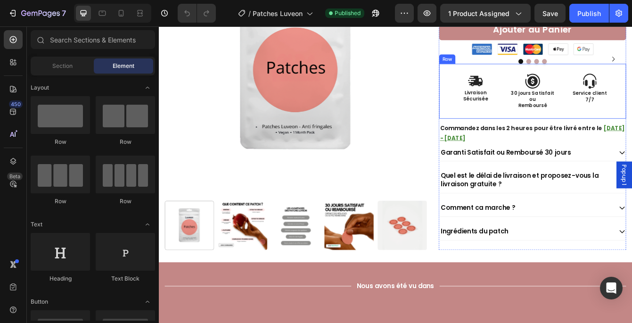
scroll to position [254, 0]
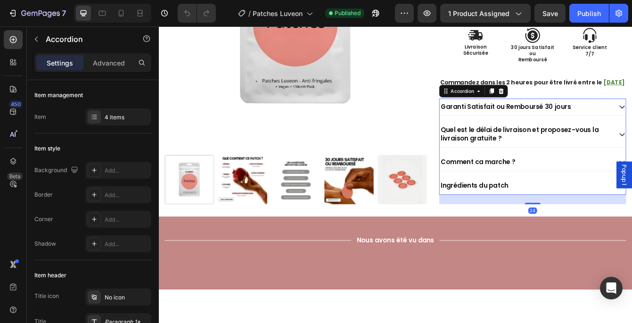
click at [632, 171] on div "Quel est le délai de livraison et proposez-vous la livraison gratuite ?" at bounding box center [605, 155] width 222 height 31
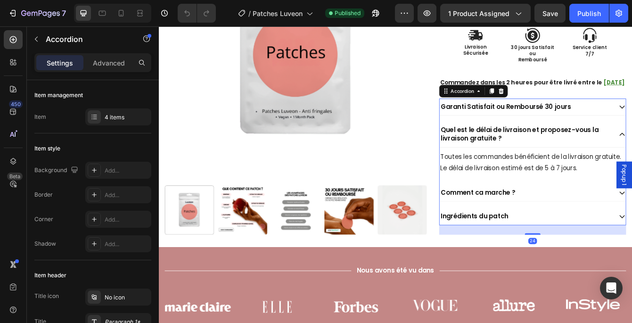
click at [632, 171] on div "Quel est le délai de livraison et proposez-vous la livraison gratuite ?" at bounding box center [605, 155] width 222 height 31
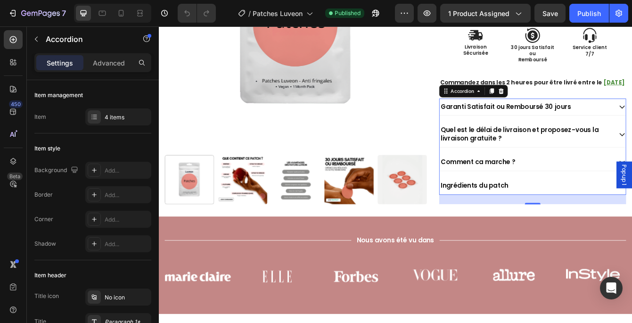
click at [632, 195] on div "Comment ca marche ?" at bounding box center [597, 188] width 206 height 13
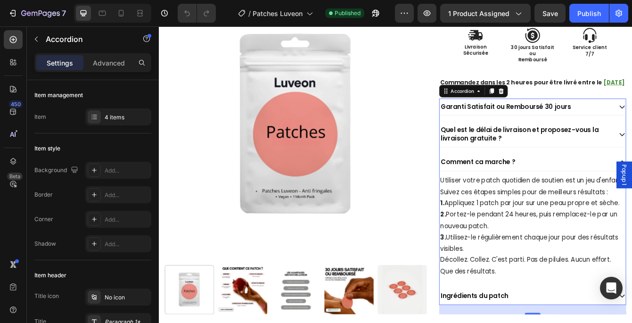
click at [632, 195] on div "Comment ca marche ?" at bounding box center [597, 188] width 206 height 13
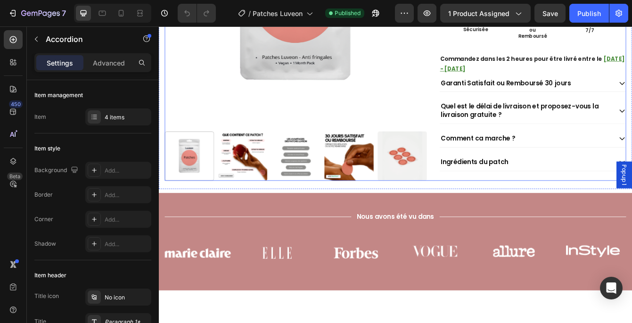
scroll to position [287, 0]
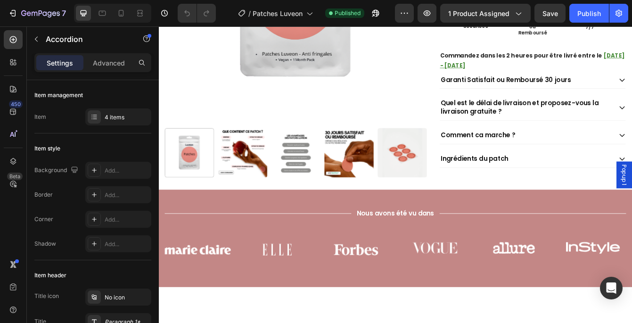
click at [632, 195] on div "Garanti Satisfait ou Remboursé 30 jours Quel est le délai de livraison et propo…" at bounding box center [605, 137] width 223 height 115
click at [632, 163] on div "Comment ca marche ?" at bounding box center [597, 156] width 206 height 13
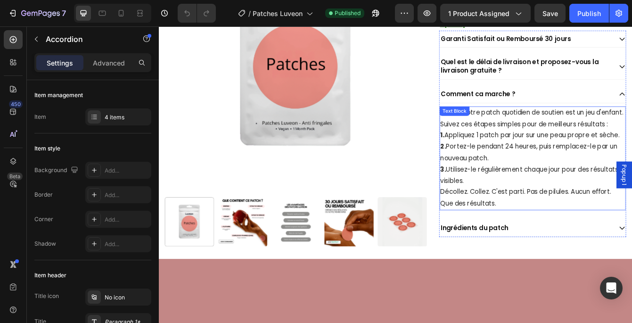
scroll to position [340, 0]
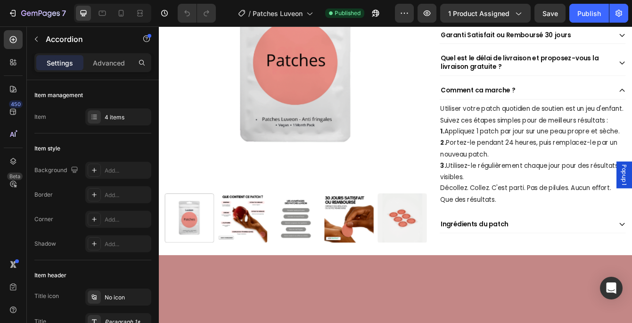
click at [600, 109] on div "Comment ca marche ?" at bounding box center [597, 103] width 206 height 13
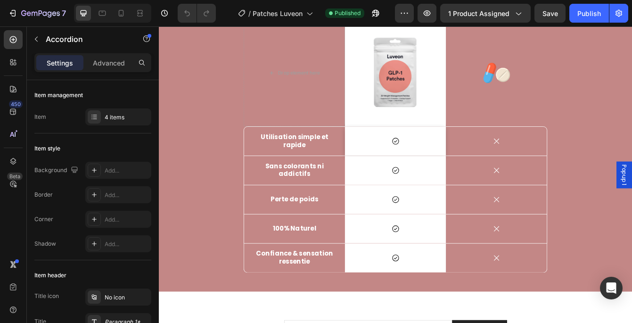
scroll to position [2482, 0]
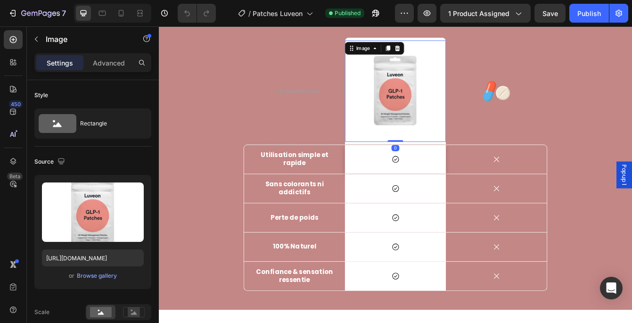
click at [440, 122] on img at bounding box center [441, 103] width 121 height 121
click at [88, 272] on div "Browse gallery" at bounding box center [97, 275] width 40 height 8
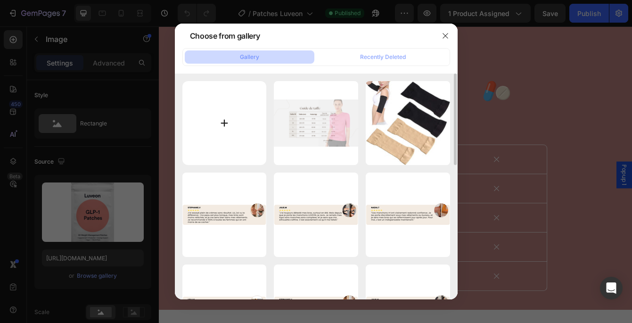
click at [228, 116] on input "file" at bounding box center [224, 123] width 84 height 84
type input "C:\fakepath\Compression 3D Action ventre ferme (7).png"
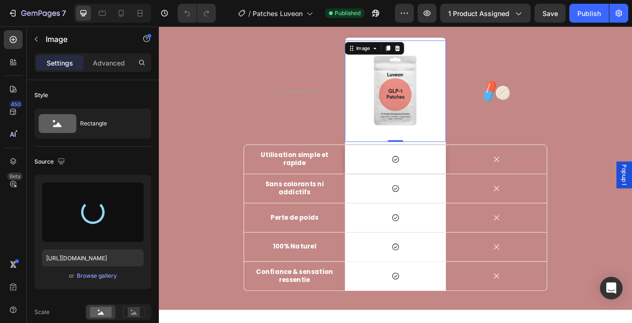
type input "https://cdn.shopify.com/s/files/1/0924/4147/7451/files/gempages_559621678087275…"
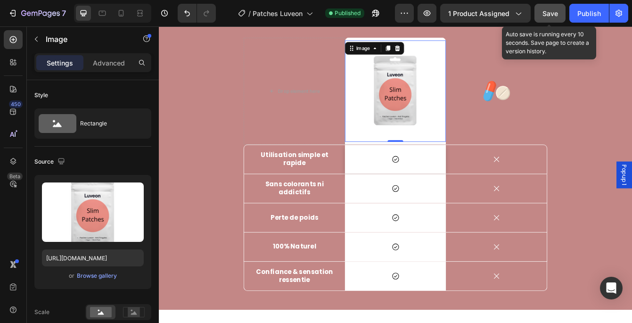
click at [543, 12] on span "Save" at bounding box center [551, 13] width 16 height 8
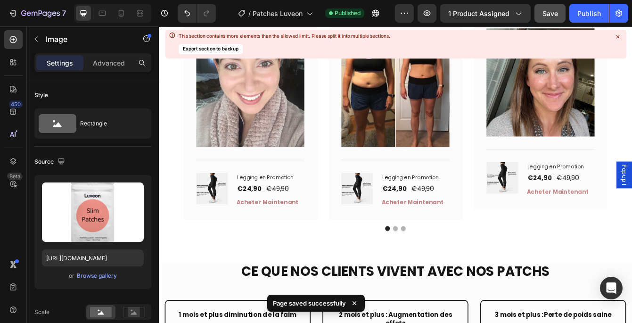
scroll to position [2002, 0]
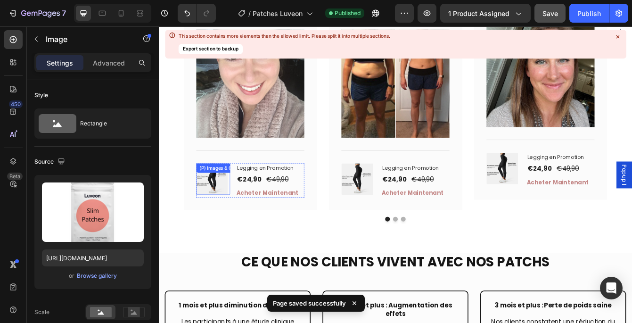
click at [232, 198] on img at bounding box center [223, 209] width 38 height 38
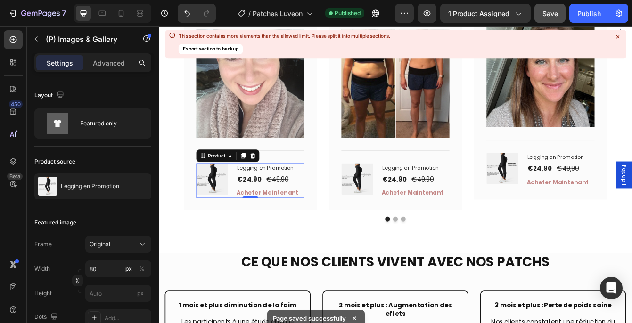
click at [258, 193] on div "Legging en Promotion (P) Title €24,90 (P) Price (P) Price €49,90 (P) Price (P) …" at bounding box center [292, 210] width 81 height 41
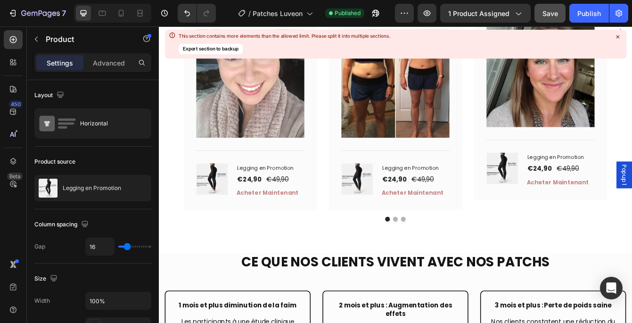
click at [250, 193] on div "(P) Images & Gallery Legging en Promotion (P) Title €24,90 (P) Price (P) Price …" at bounding box center [268, 210] width 129 height 41
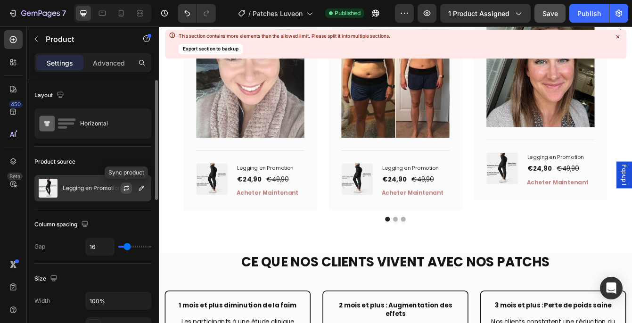
click at [123, 188] on icon "button" at bounding box center [127, 188] width 8 height 8
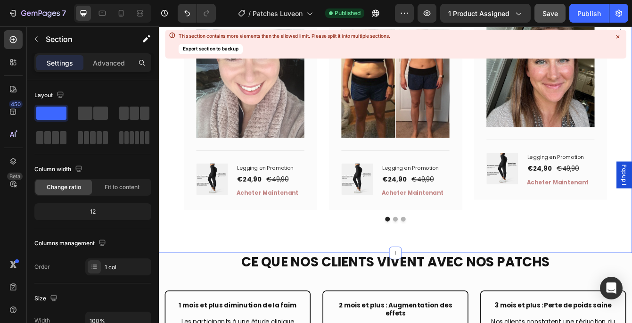
click at [185, 246] on div "Les retours de nos clientes Heading Icon Icon Icon Icon Icon Row [PERSON_NAME],…" at bounding box center [442, 39] width 566 height 515
click at [327, 190] on h1 "Legging en Promotion" at bounding box center [292, 195] width 81 height 11
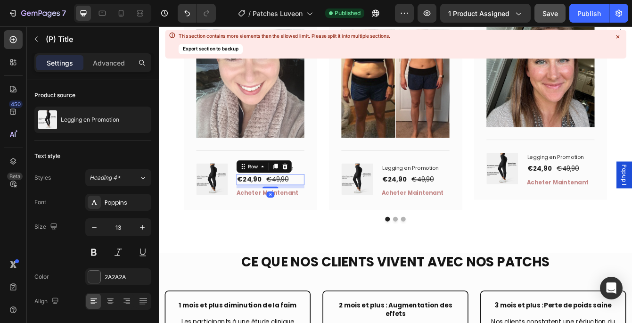
click at [328, 203] on div "€24,90 (P) Price (P) Price €49,90 (P) Price (P) Price Row 8" at bounding box center [292, 209] width 81 height 13
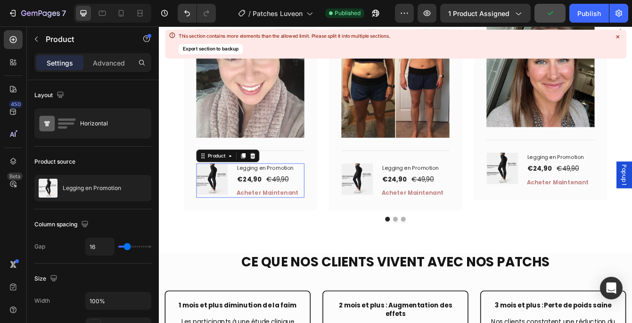
click at [246, 202] on div "(P) Images & Gallery Legging en Promotion (P) Title €24,90 (P) Price (P) Price …" at bounding box center [268, 210] width 129 height 41
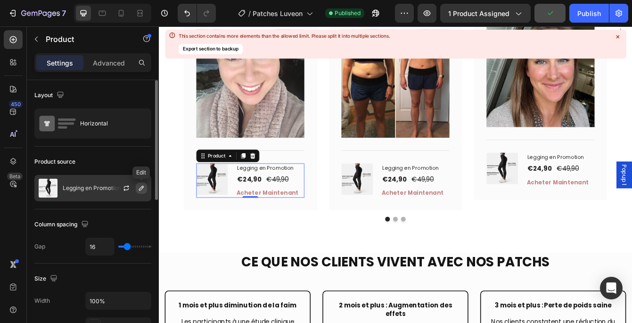
click at [145, 186] on icon "button" at bounding box center [142, 188] width 8 height 8
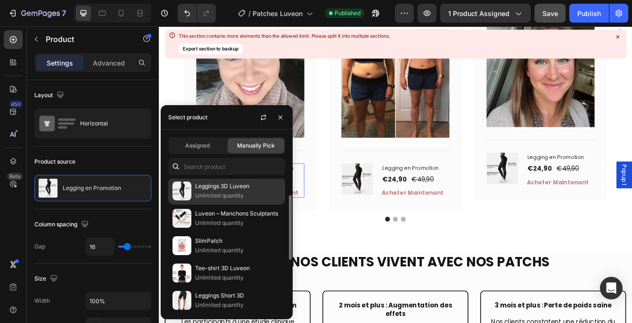
scroll to position [34, 0]
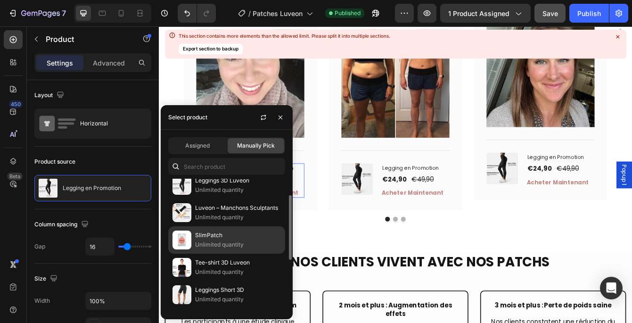
click at [212, 237] on p "SlimPatch" at bounding box center [238, 234] width 86 height 9
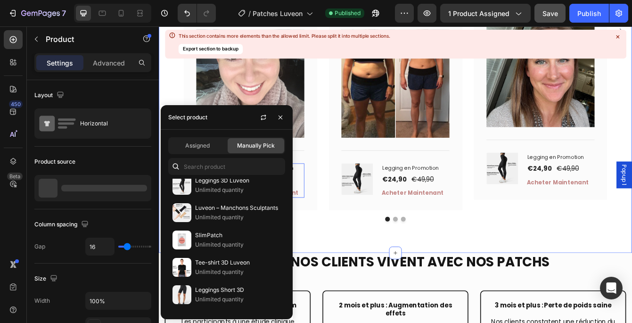
scroll to position [2005, 0]
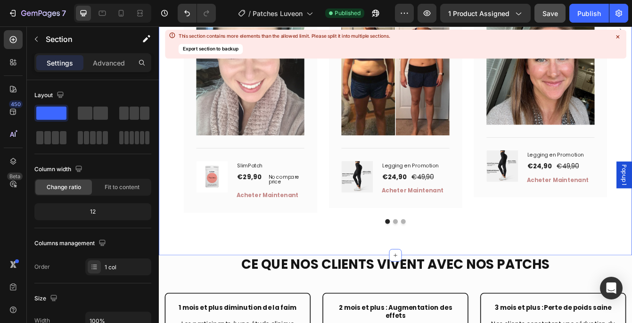
click at [353, 245] on div "Les retours de nos clientes Heading Icon Icon Icon Icon Icon Row Marie L, 42 an…" at bounding box center [442, 39] width 566 height 521
click at [417, 194] on div at bounding box center [397, 206] width 41 height 38
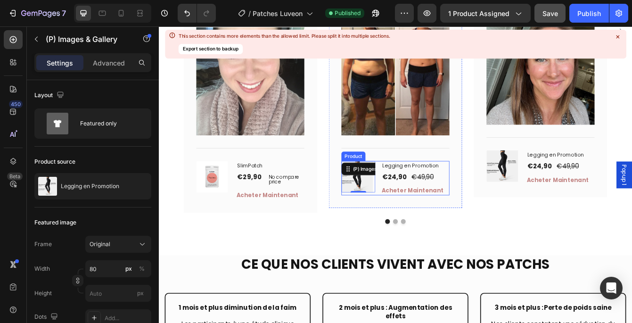
click at [422, 193] on div "(P) Images & Gallery 0 Legging en Promotion (P) Title €24,90 (P) Price (P) Pric…" at bounding box center [441, 207] width 129 height 41
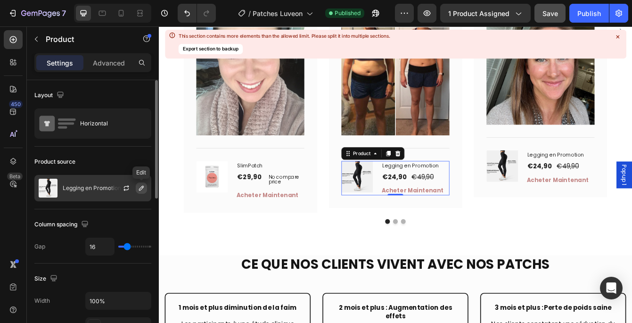
click at [140, 189] on icon "button" at bounding box center [142, 188] width 8 height 8
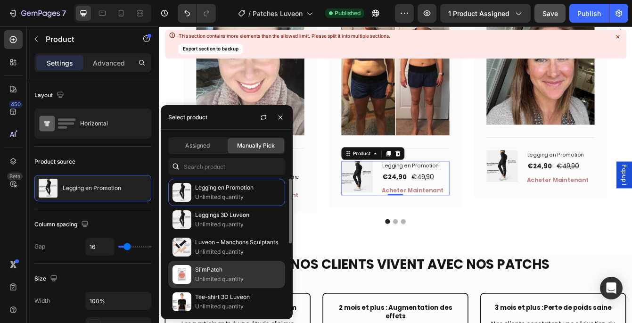
click at [212, 276] on p "Unlimited quantity" at bounding box center [238, 278] width 86 height 9
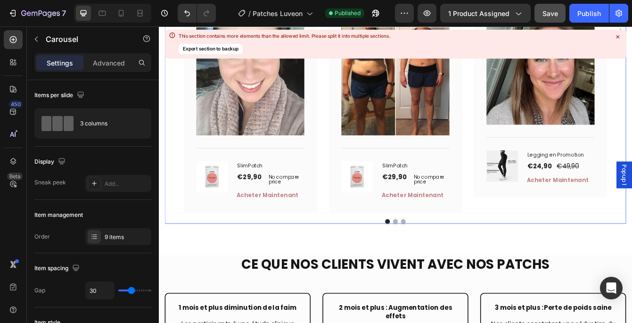
click at [546, 226] on div "Icon Icon Icon Icon Icon Row Marie L, 42 ans, Strasbourg Text block Row "Enfin …" at bounding box center [441, 38] width 551 height 447
click at [597, 181] on div "(P) Images & Gallery Legging en Promotion (P) Title €24,90 (P) Price (P) Price …" at bounding box center [615, 194] width 129 height 41
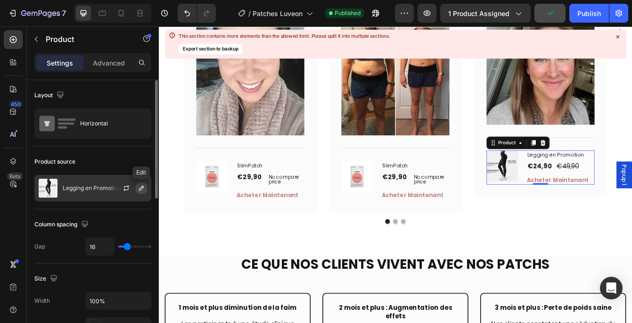
click at [145, 184] on icon "button" at bounding box center [142, 188] width 8 height 8
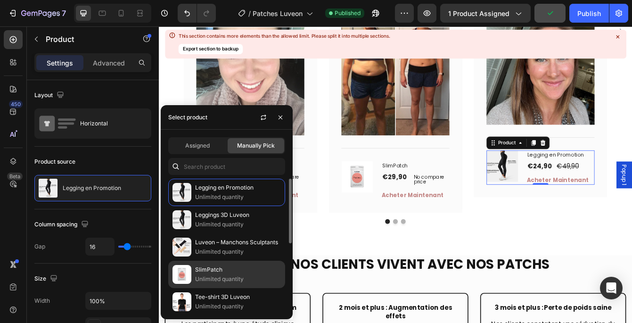
click at [211, 273] on p "SlimPatch" at bounding box center [238, 269] width 86 height 9
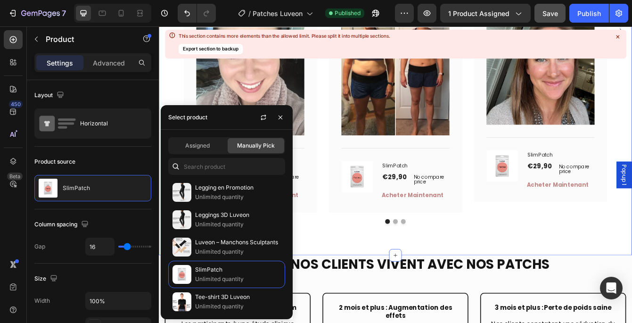
click at [493, 267] on div "Les retours de nos clientes Heading Icon Icon Icon Icon Icon Row Marie L, 42 an…" at bounding box center [442, 39] width 566 height 521
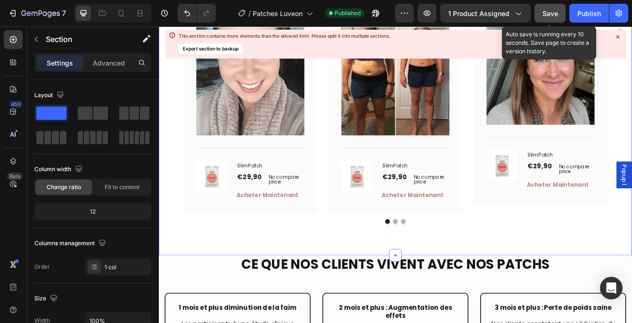
click at [555, 14] on span "Save" at bounding box center [551, 13] width 16 height 8
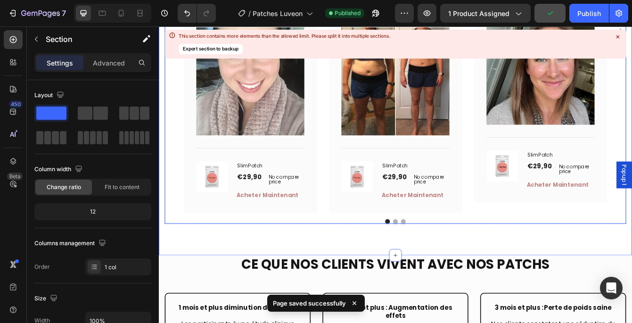
click at [441, 256] on button "Dot" at bounding box center [442, 259] width 6 height 6
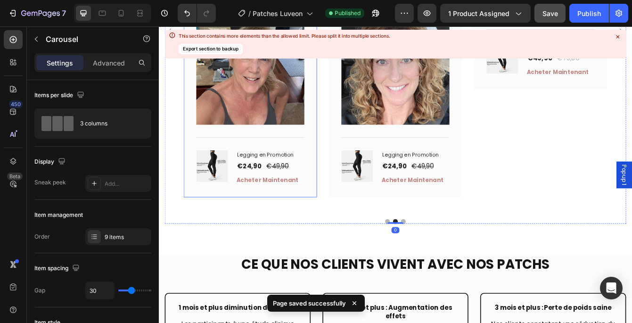
scroll to position [2010, 0]
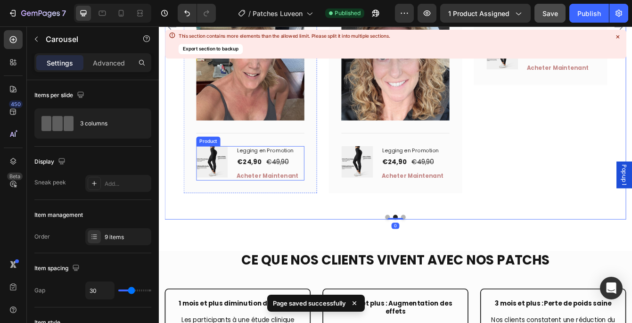
click at [247, 190] on div "(P) Images & Gallery Legging en Promotion (P) Title €24,90 (P) Price (P) Price …" at bounding box center [268, 189] width 129 height 41
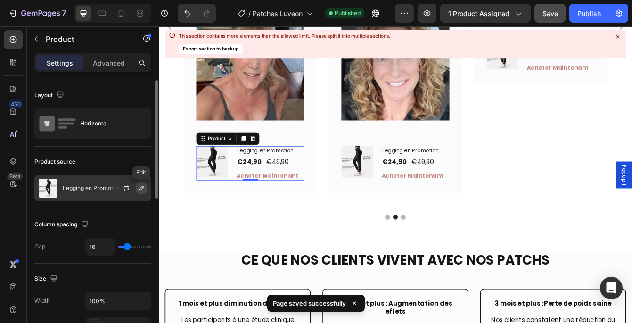
click at [143, 190] on icon "button" at bounding box center [142, 188] width 8 height 8
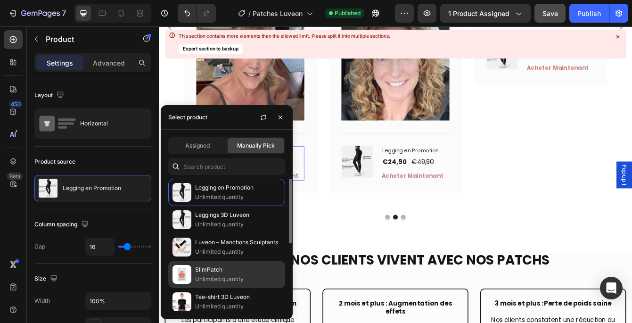
click at [222, 271] on p "SlimPatch" at bounding box center [238, 269] width 86 height 9
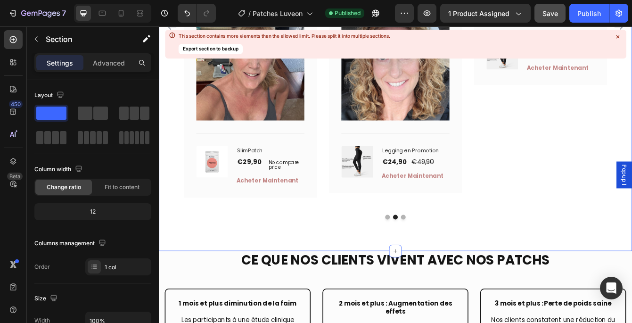
click at [355, 244] on div "Les retours de nos clientes Heading Icon Icon Icon Icon Icon Row Marie L, 42 an…" at bounding box center [442, 34] width 566 height 521
click at [421, 179] on div "(P) Images & Gallery Legging en Promotion (P) Title €24,90 (P) Price (P) Price …" at bounding box center [441, 189] width 129 height 41
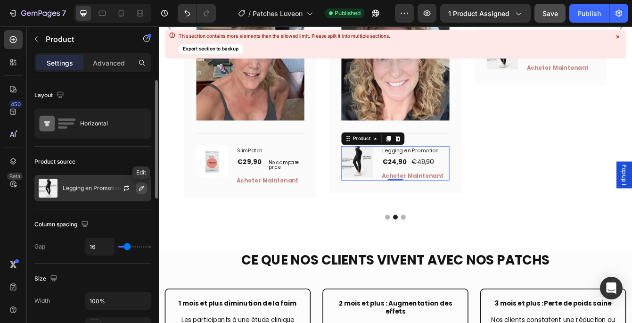
click at [140, 186] on icon "button" at bounding box center [142, 188] width 8 height 8
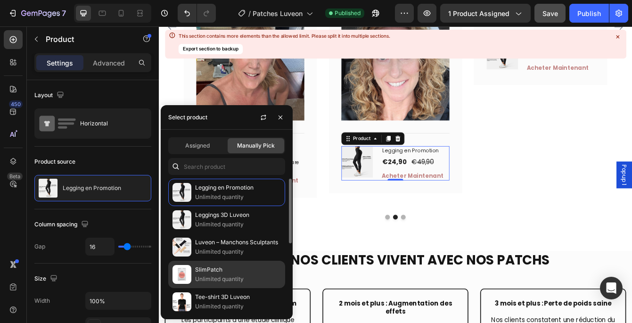
click at [203, 270] on p "SlimPatch" at bounding box center [238, 269] width 86 height 9
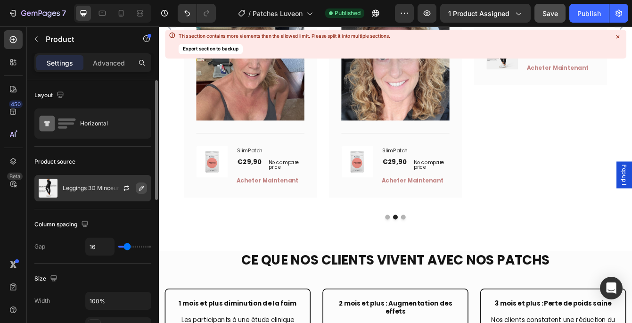
click at [141, 185] on icon "button" at bounding box center [142, 188] width 8 height 8
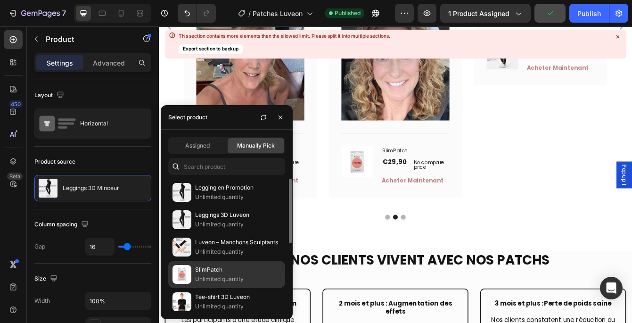
click at [222, 266] on p "SlimPatch" at bounding box center [238, 269] width 86 height 9
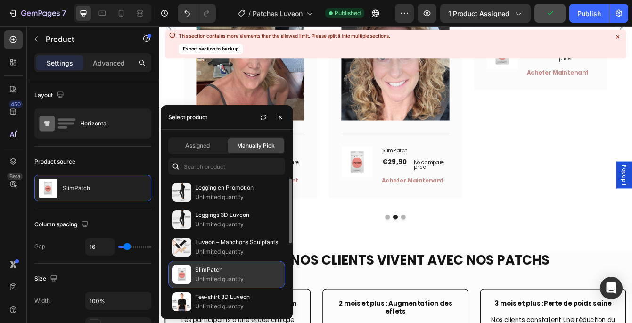
scroll to position [2013, 0]
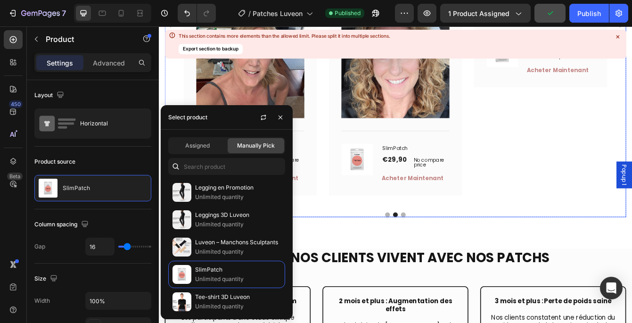
click at [454, 248] on div at bounding box center [441, 251] width 551 height 6
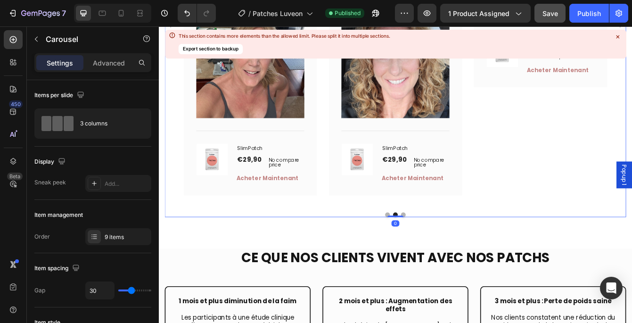
click at [454, 248] on div at bounding box center [441, 251] width 551 height 6
click at [451, 248] on button "Dot" at bounding box center [451, 251] width 6 height 6
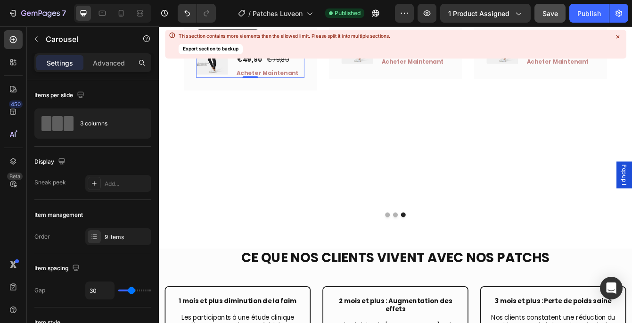
click at [248, 88] on div "(P) Images & Gallery Leggings 3D Minceur (P) Title €49,90 (P) Price (P) Price €…" at bounding box center [268, 66] width 129 height 41
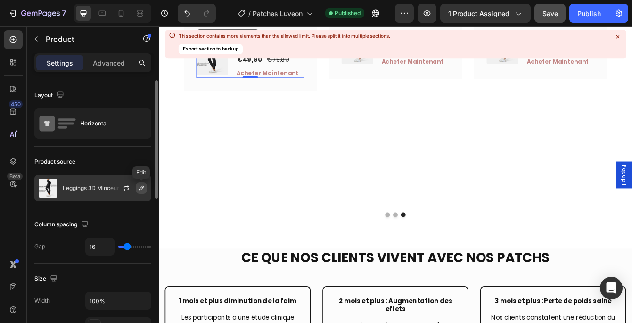
click at [142, 186] on icon "button" at bounding box center [141, 188] width 5 height 5
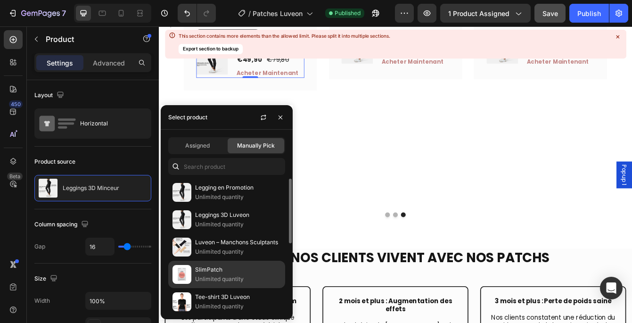
click at [209, 274] on p "SlimPatch" at bounding box center [238, 269] width 86 height 9
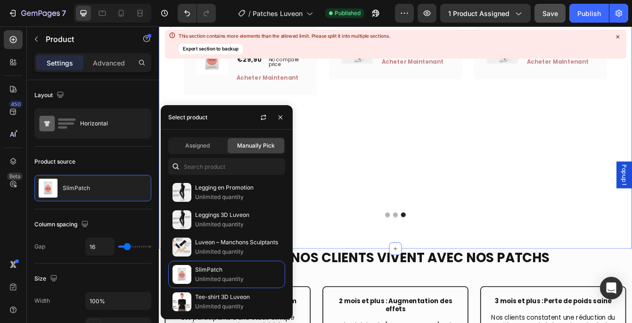
click at [361, 261] on div "Les retours de nos clientes Heading Icon Icon Icon Icon Icon Row Marie L, 42 an…" at bounding box center [442, 31] width 566 height 521
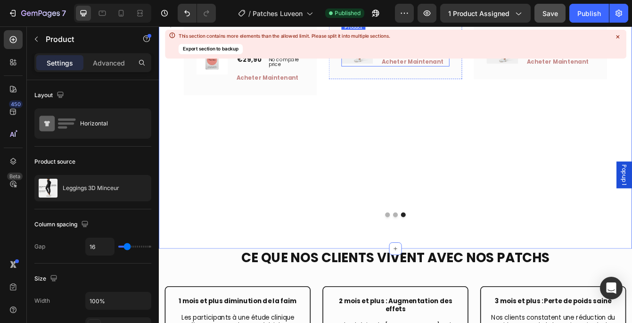
click at [420, 74] on div "(P) Images & Gallery Leggings 3D Minceur (P) Title €49,90 (P) Price (P) Price €…" at bounding box center [441, 53] width 129 height 41
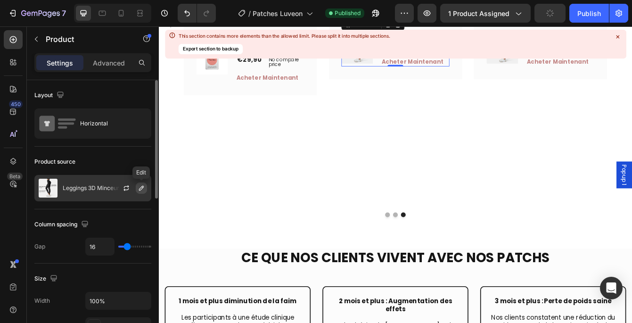
click at [140, 187] on icon "button" at bounding box center [142, 188] width 8 height 8
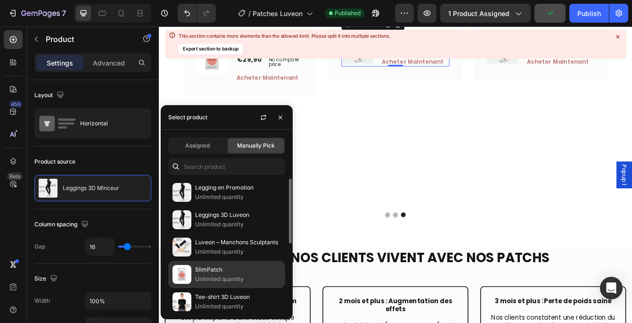
click at [204, 270] on p "SlimPatch" at bounding box center [238, 269] width 86 height 9
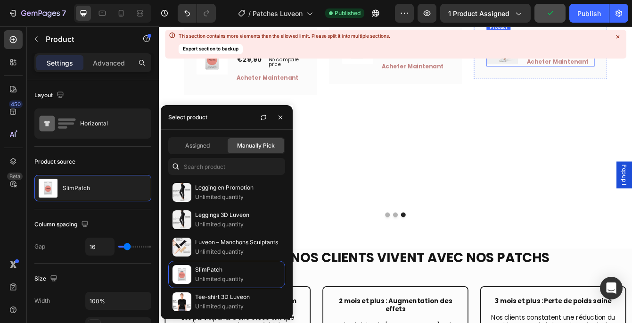
click at [596, 74] on div "(P) Images & Gallery Legging en Promotion (P) Title €24,90 (P) Price (P) Price …" at bounding box center [615, 53] width 129 height 41
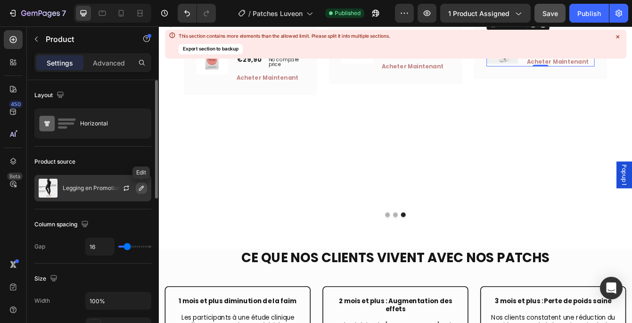
click at [141, 188] on icon "button" at bounding box center [141, 188] width 5 height 5
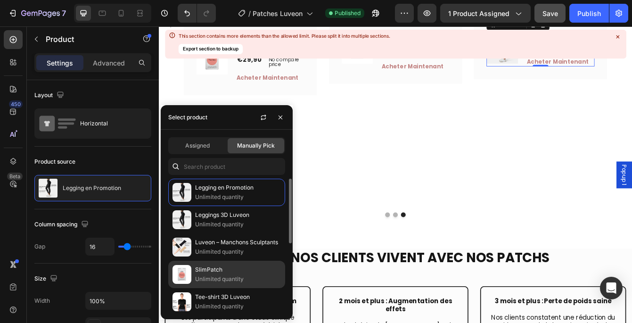
click at [197, 269] on p "SlimPatch" at bounding box center [238, 269] width 86 height 9
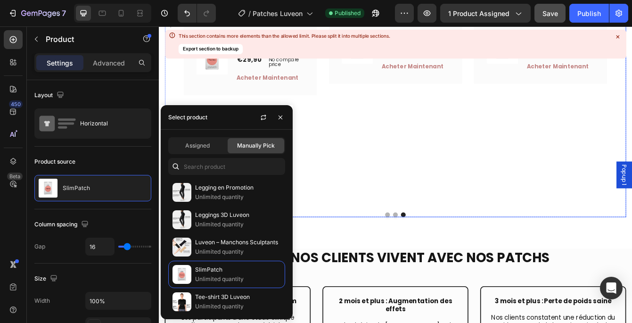
click at [466, 248] on div at bounding box center [441, 251] width 551 height 6
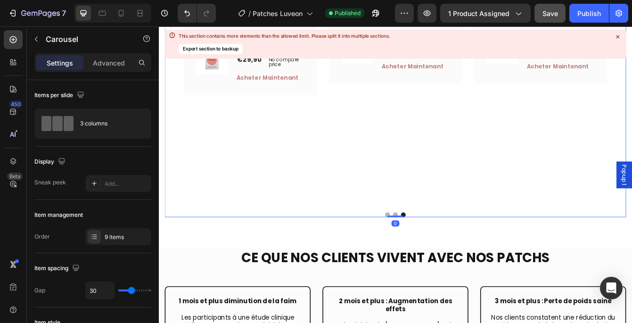
click at [547, 21] on button "Save" at bounding box center [550, 13] width 31 height 19
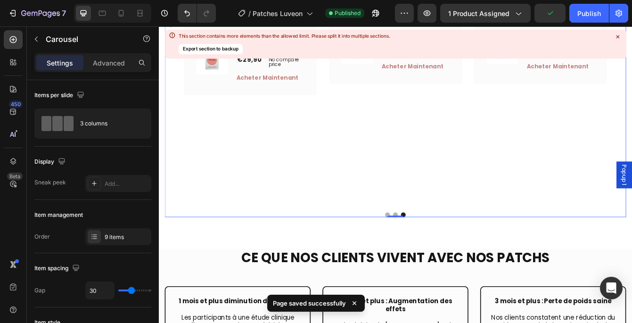
click at [441, 248] on button "Dot" at bounding box center [442, 251] width 6 height 6
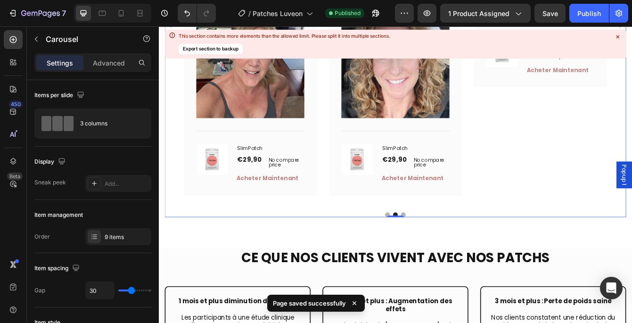
click at [432, 248] on button "Dot" at bounding box center [432, 251] width 6 height 6
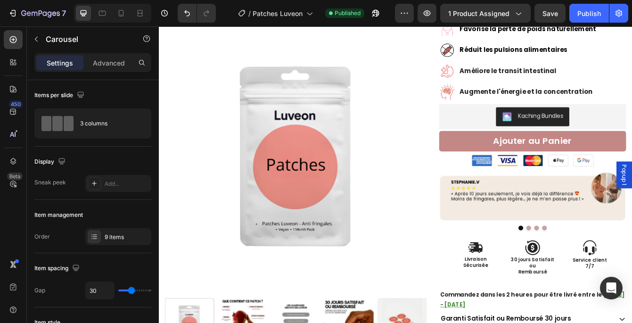
scroll to position [0, 0]
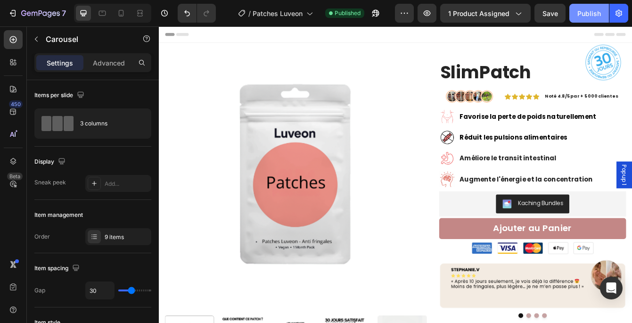
click at [590, 10] on div "Publish" at bounding box center [589, 13] width 24 height 10
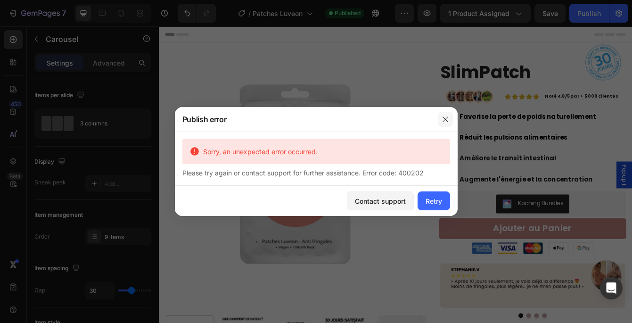
click at [448, 121] on icon "button" at bounding box center [446, 119] width 8 height 8
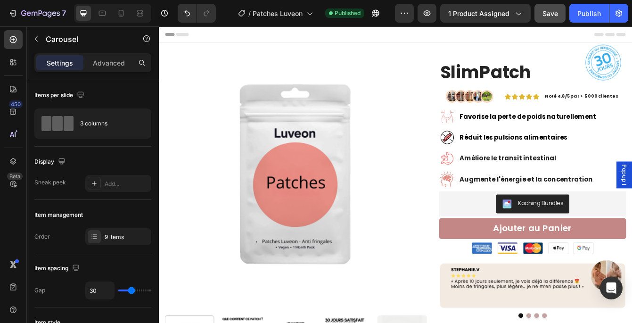
click at [537, 12] on button "Save" at bounding box center [550, 13] width 31 height 19
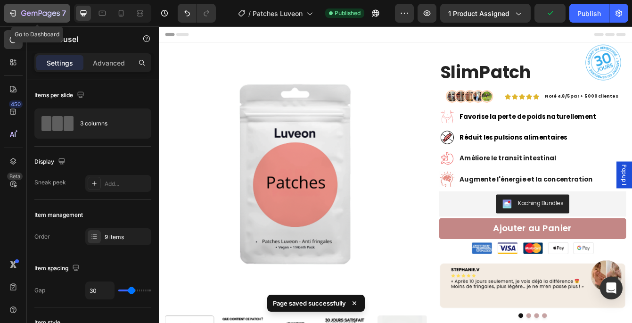
click at [42, 10] on icon "button" at bounding box center [40, 14] width 39 height 8
